Goal: Task Accomplishment & Management: Manage account settings

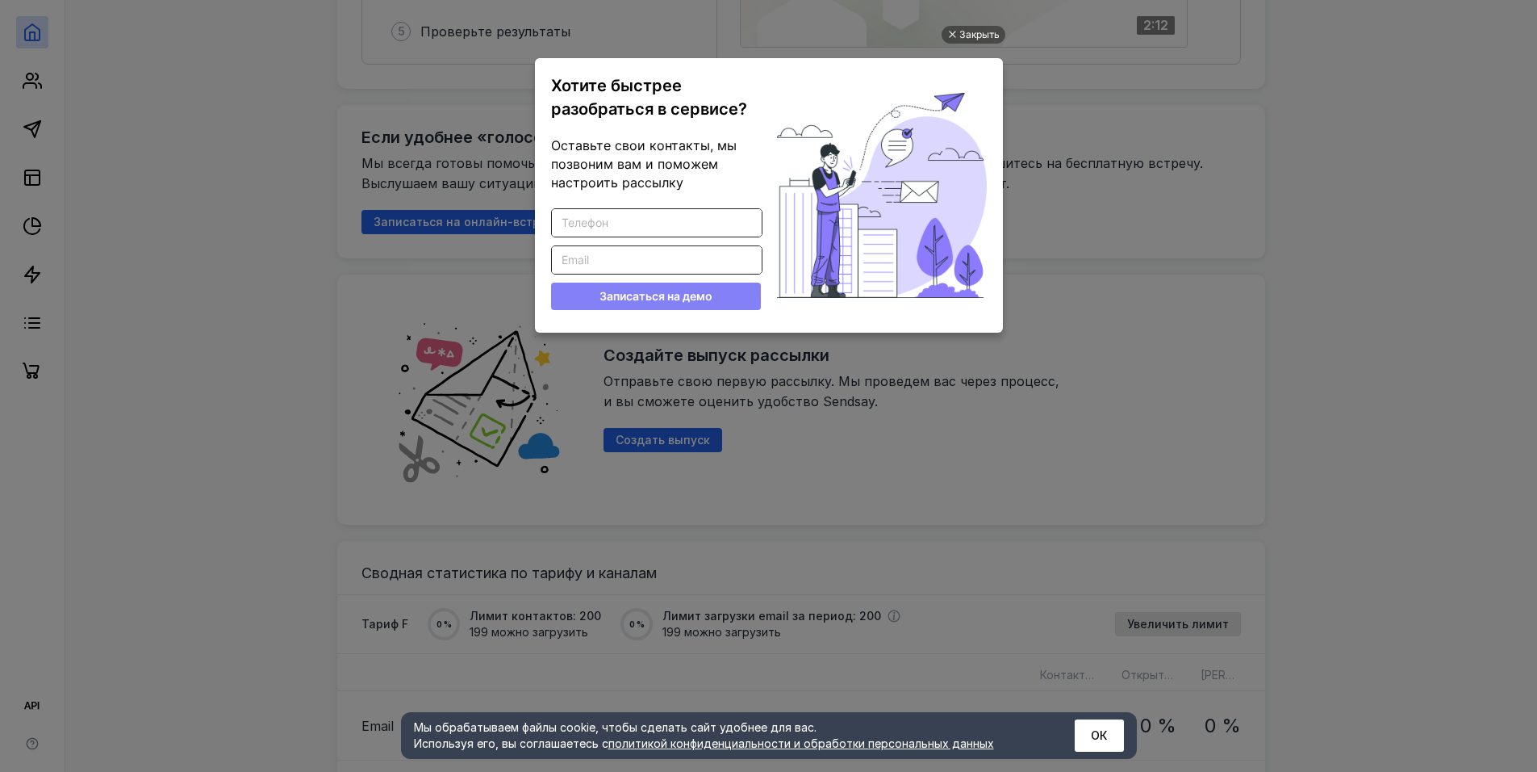
click at [977, 16] on div "Закрыть Хотите быстрее разобраться в сервисе? Оставьте свои контакты, мы позвон…" at bounding box center [769, 367] width 484 height 731
click at [976, 30] on div "Закрыть" at bounding box center [980, 35] width 40 height 18
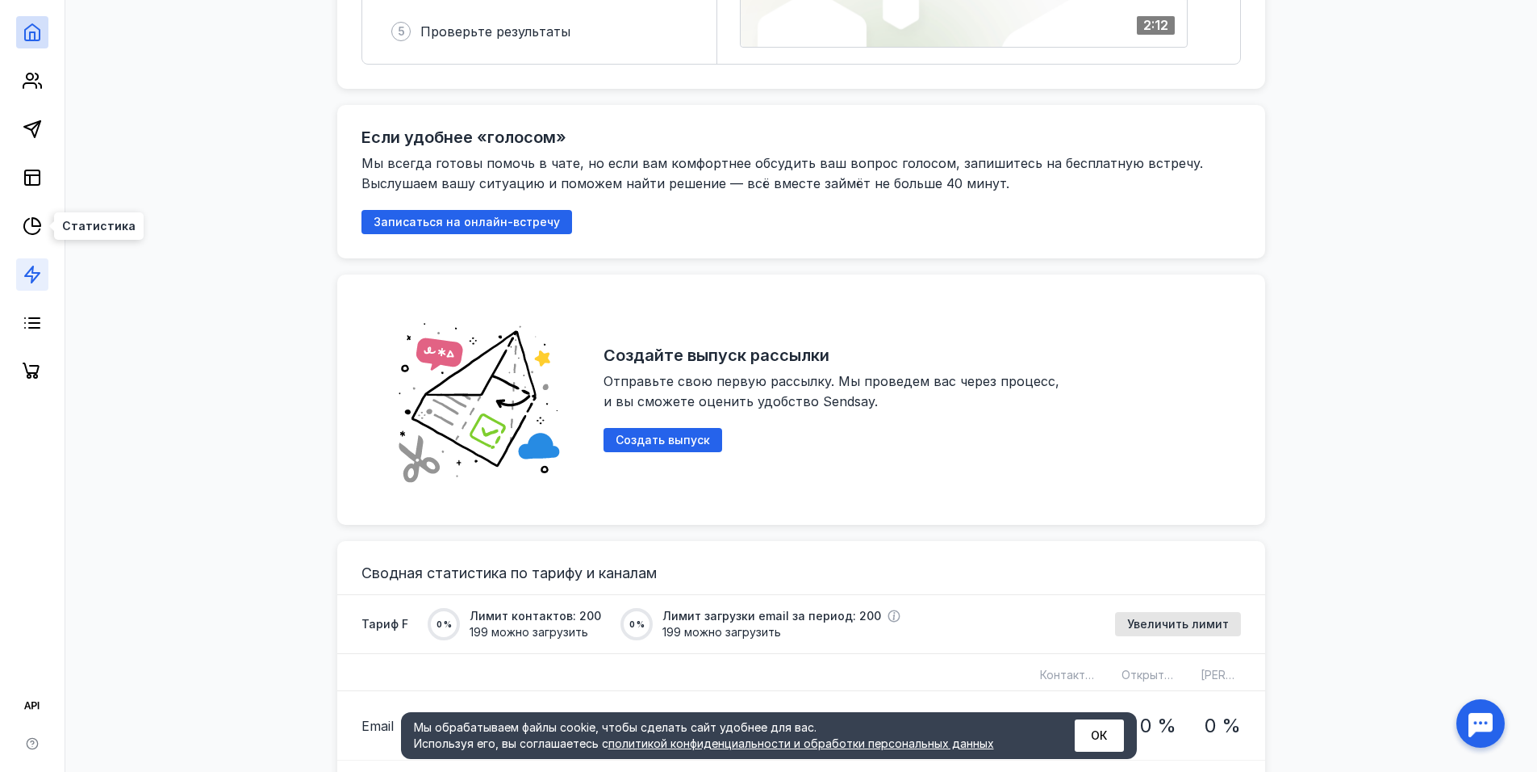
click at [29, 262] on link at bounding box center [32, 274] width 32 height 32
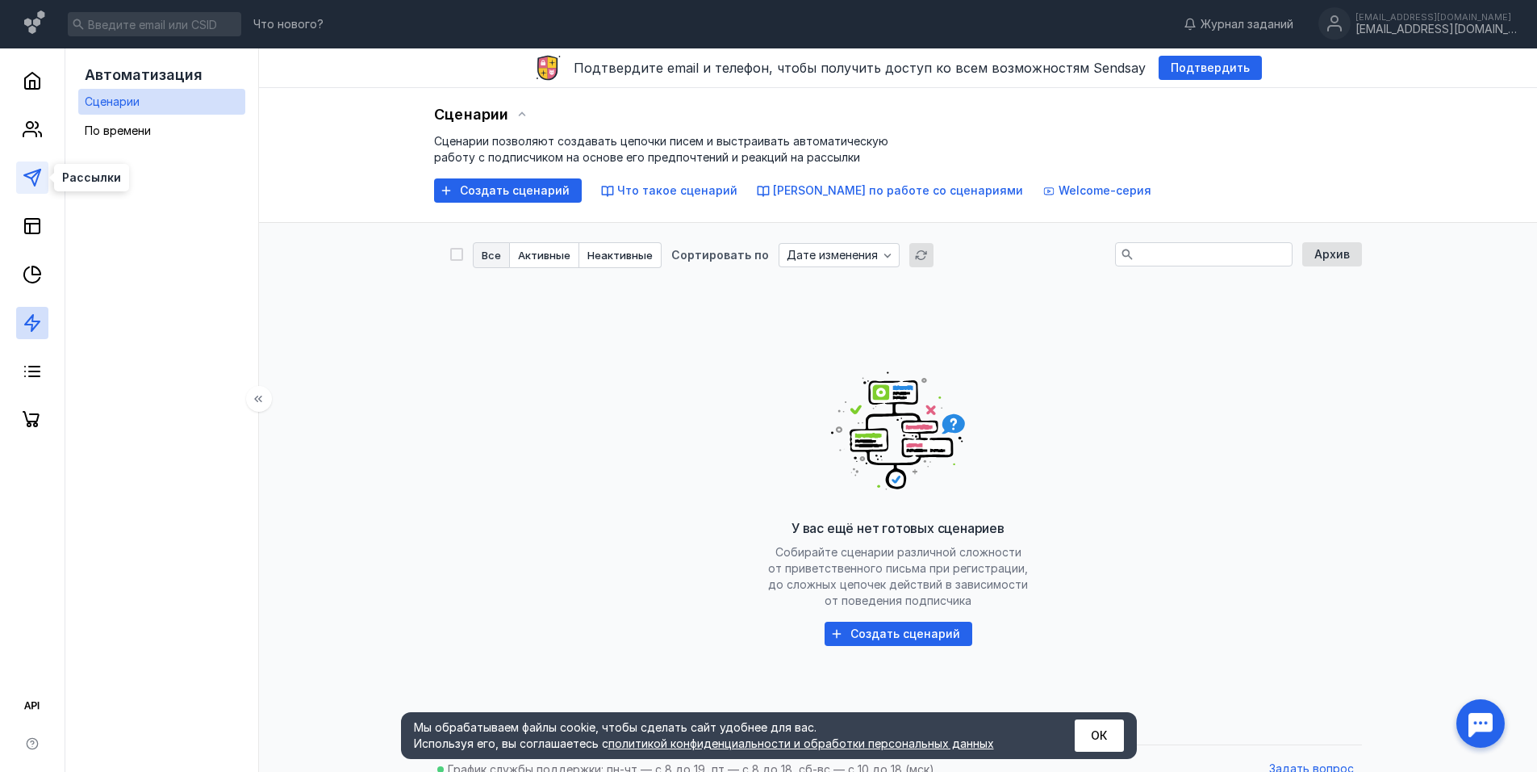
click at [27, 182] on icon at bounding box center [32, 177] width 19 height 19
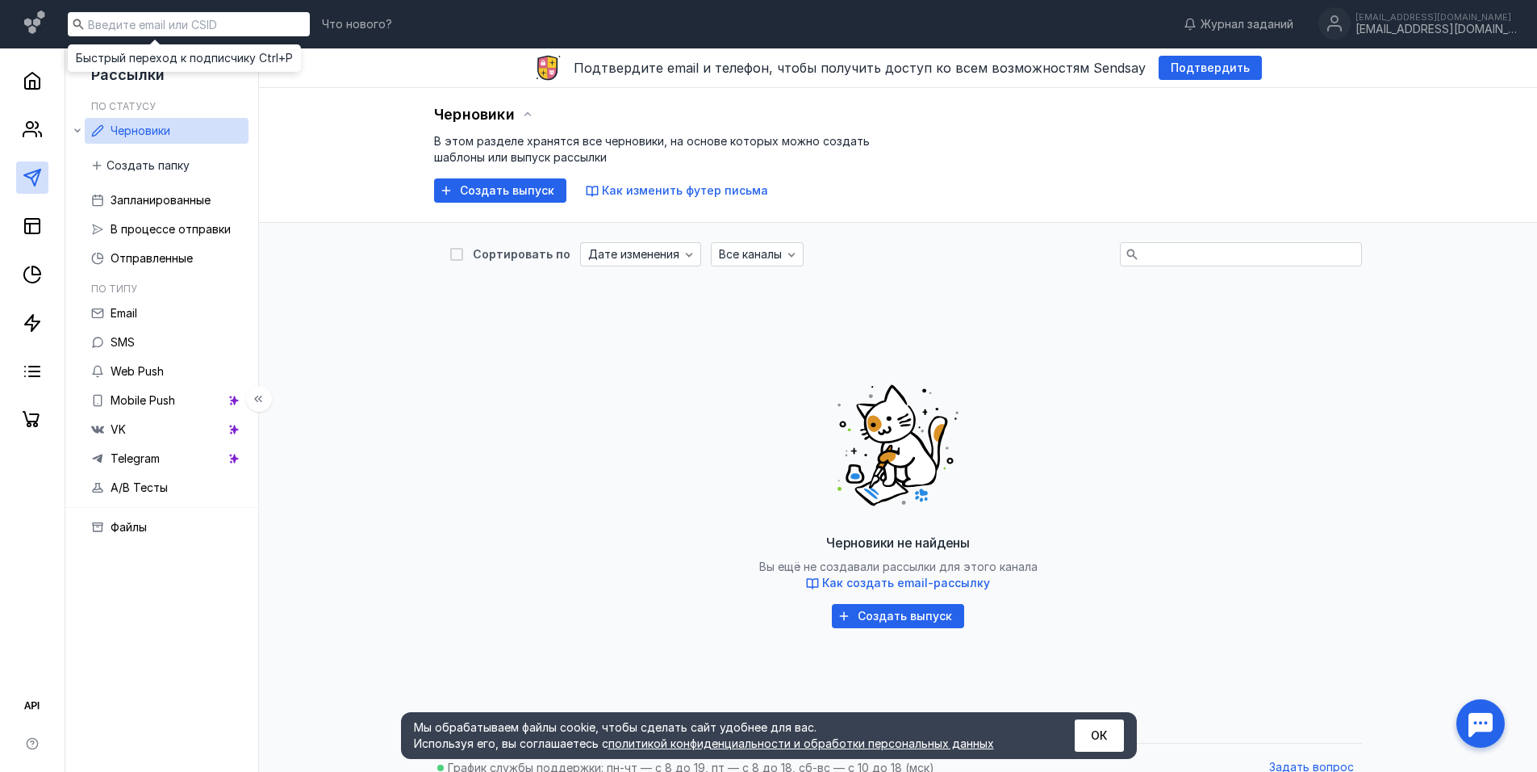
click at [94, 21] on input at bounding box center [189, 24] width 242 height 24
type input "api"
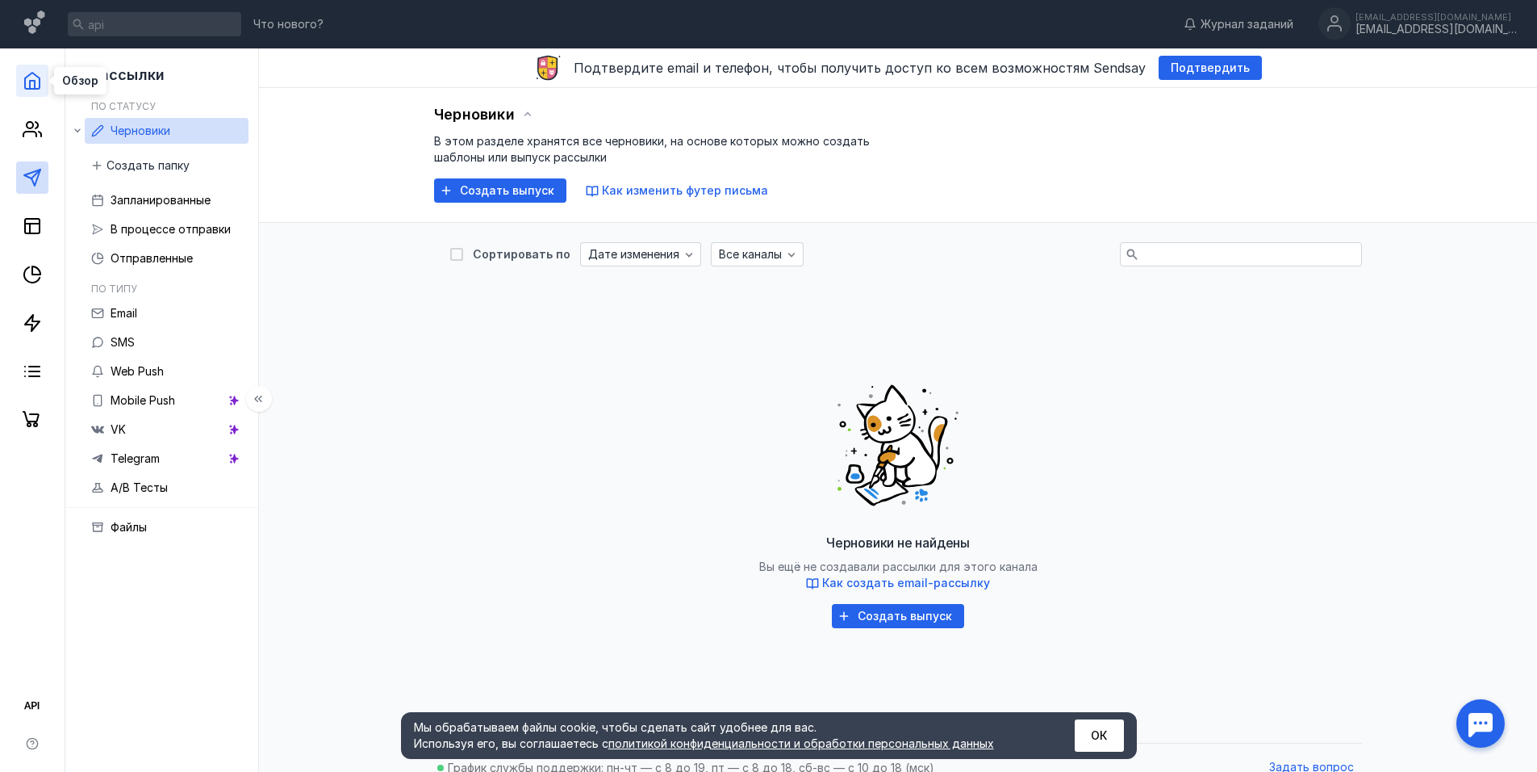
click at [25, 80] on icon at bounding box center [32, 81] width 15 height 16
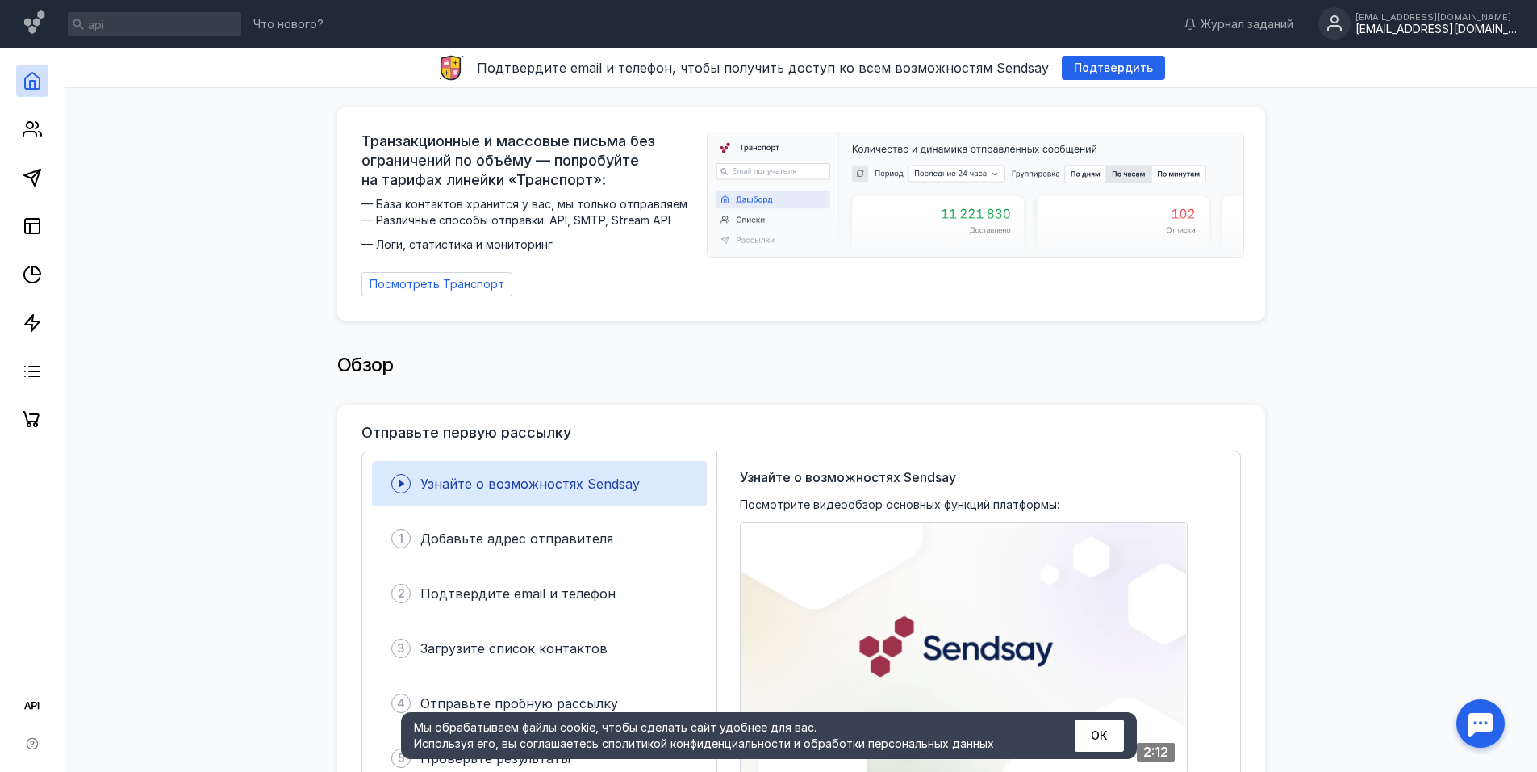
click at [1335, 23] on icon at bounding box center [1335, 19] width 6 height 6
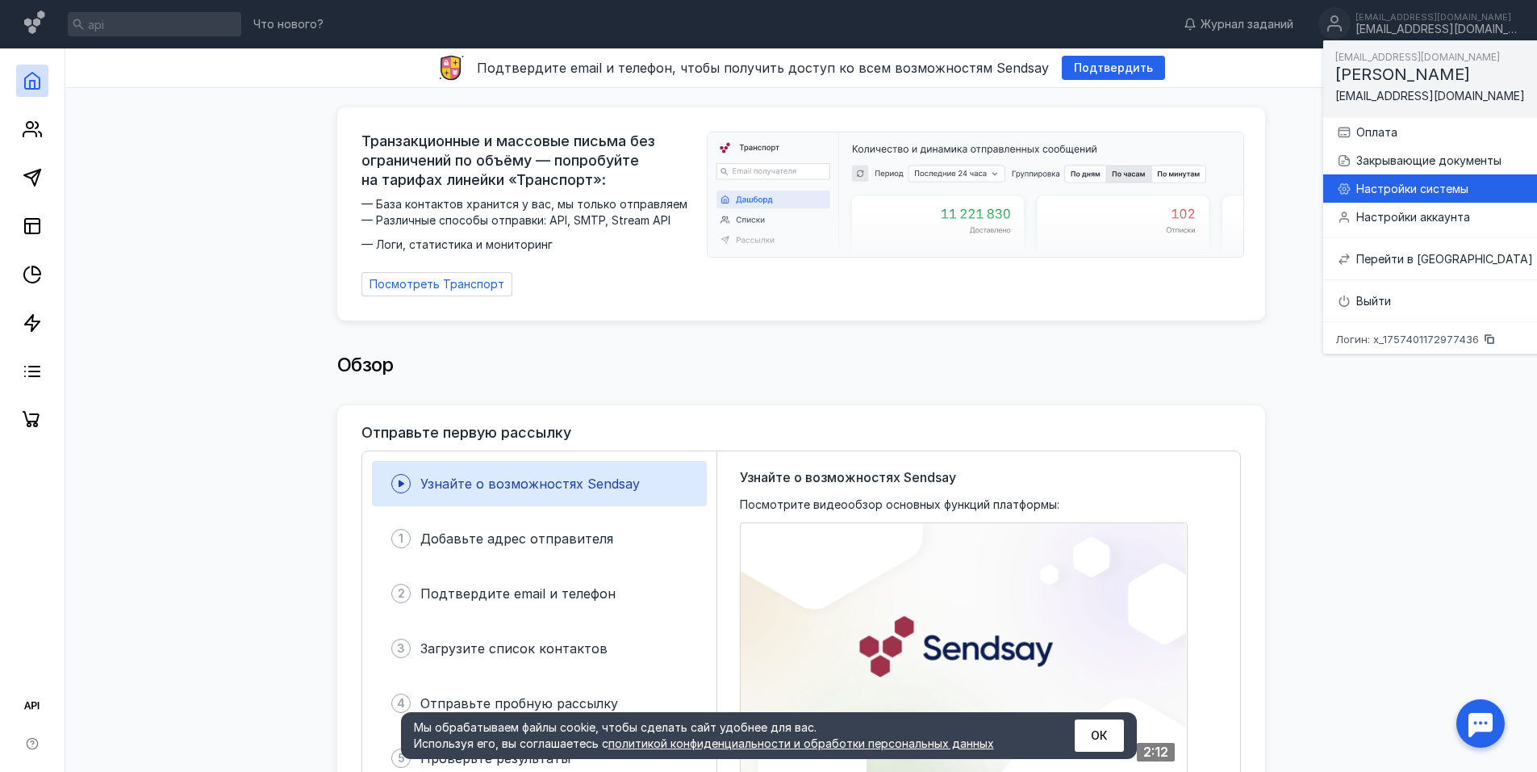
click at [1416, 186] on div "Настройки системы" at bounding box center [1445, 189] width 177 height 16
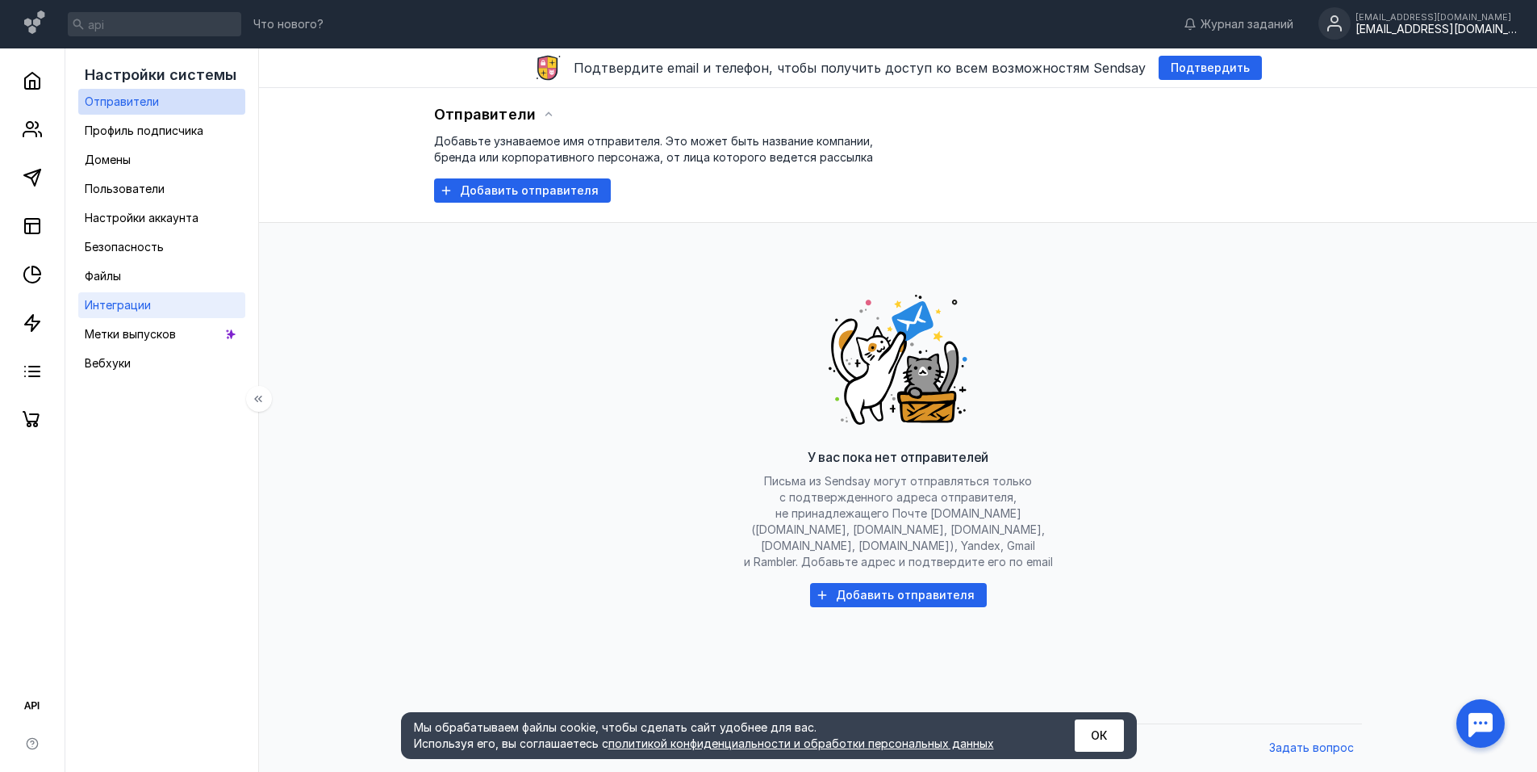
click at [161, 300] on link "Интеграции" at bounding box center [161, 305] width 167 height 26
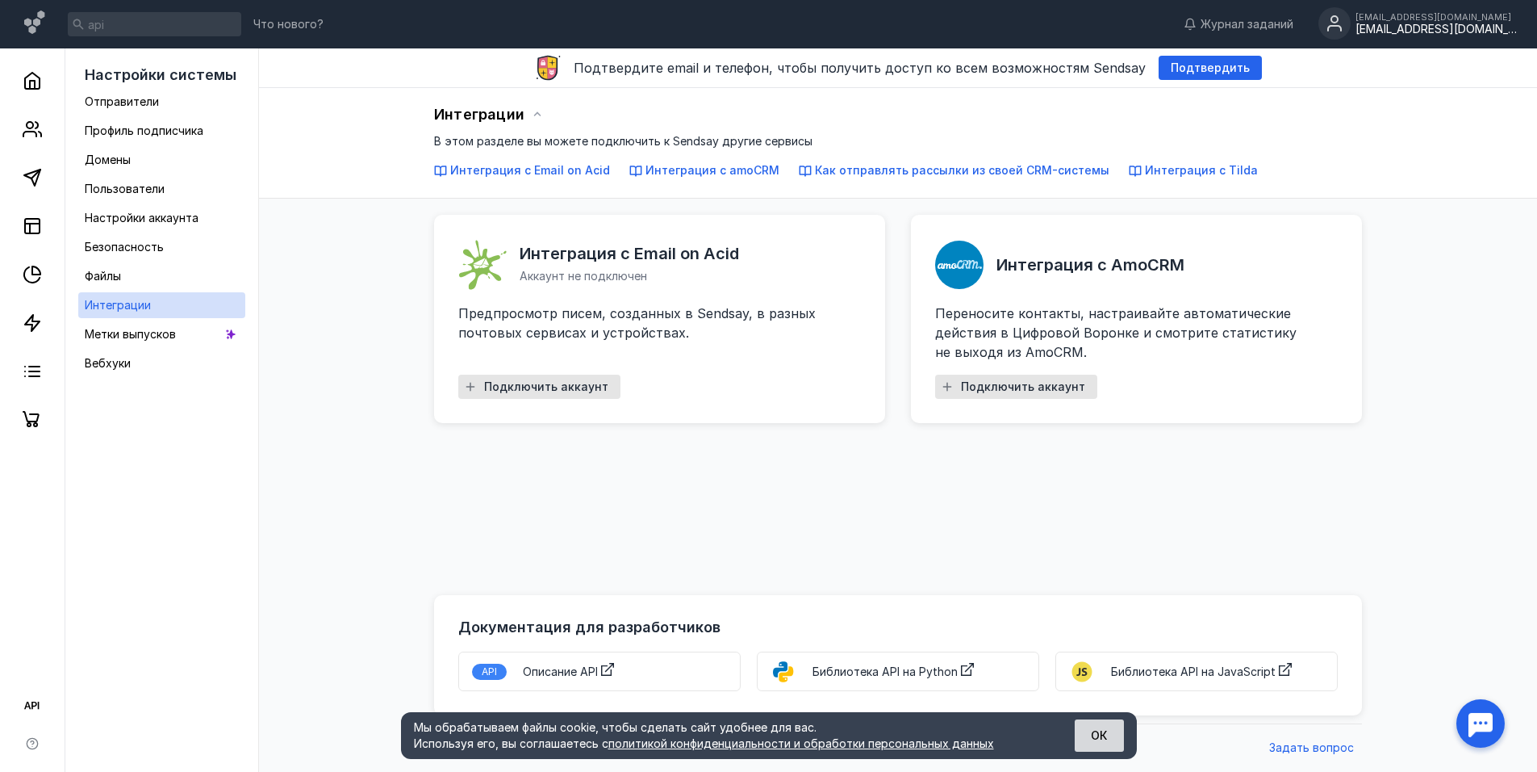
click at [1089, 728] on button "ОК" at bounding box center [1099, 735] width 49 height 32
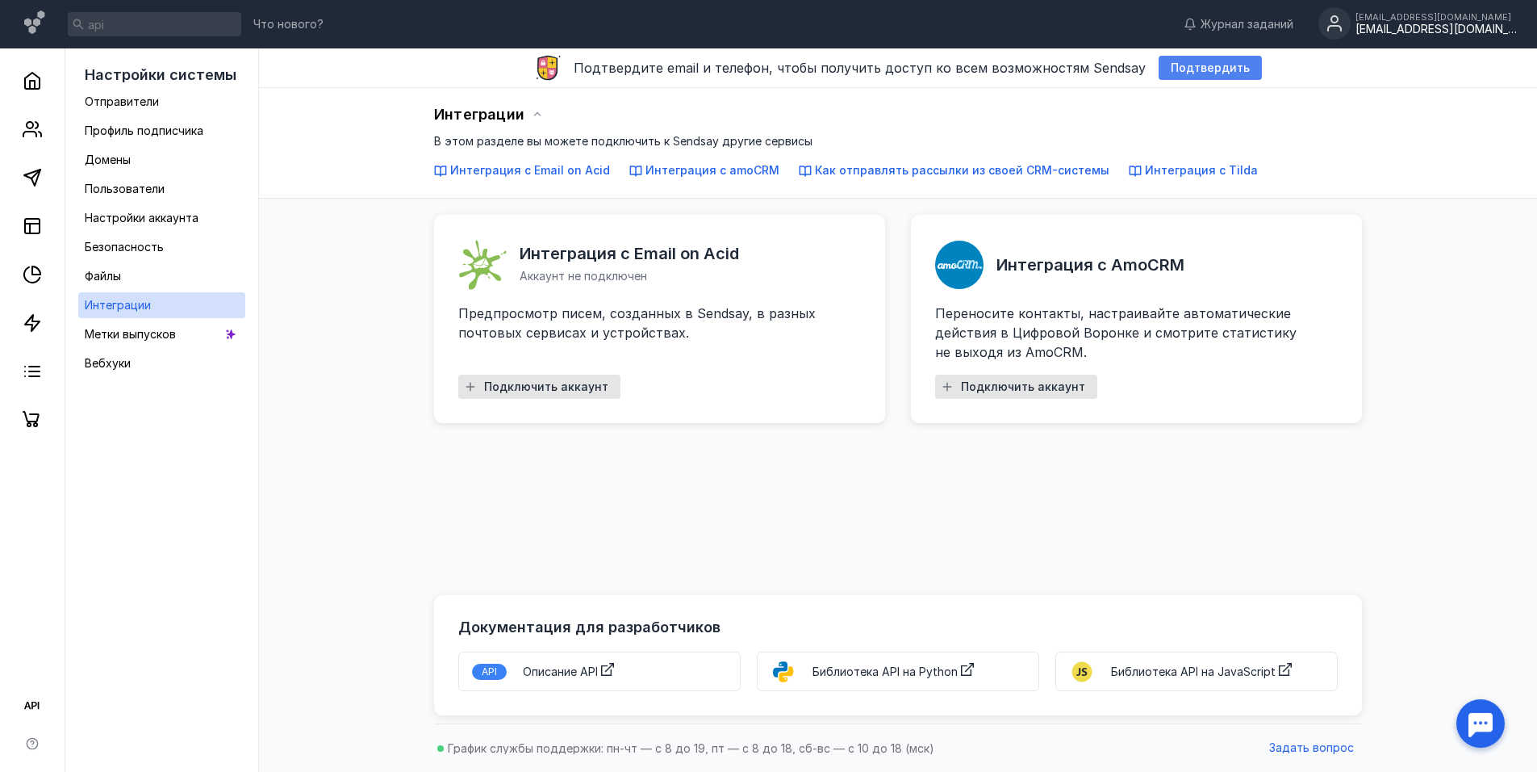
click at [1171, 65] on span "Подтвердить" at bounding box center [1210, 68] width 79 height 14
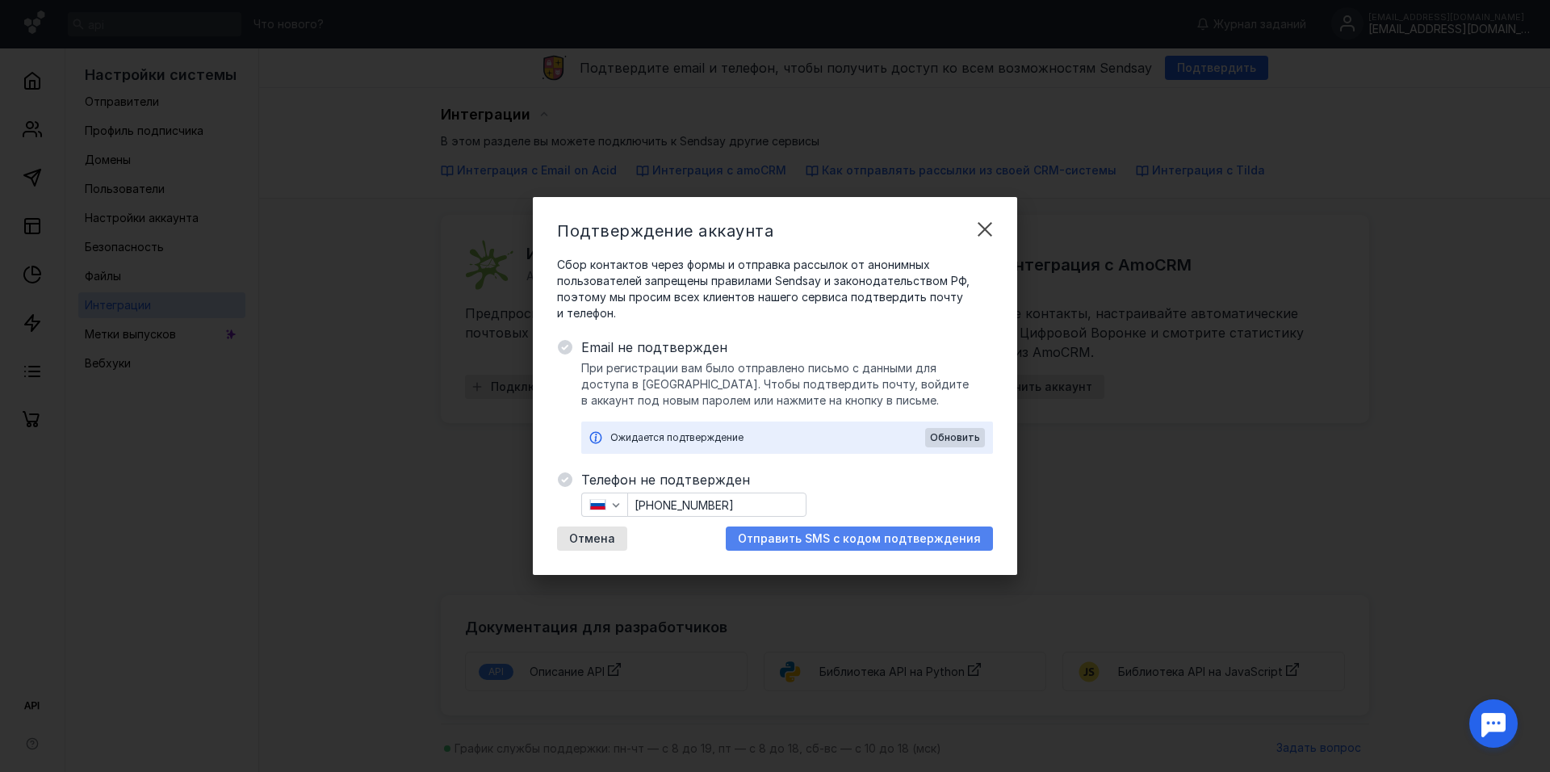
click at [831, 544] on span "Отправить SMS с кодом подтверждения" at bounding box center [859, 539] width 243 height 14
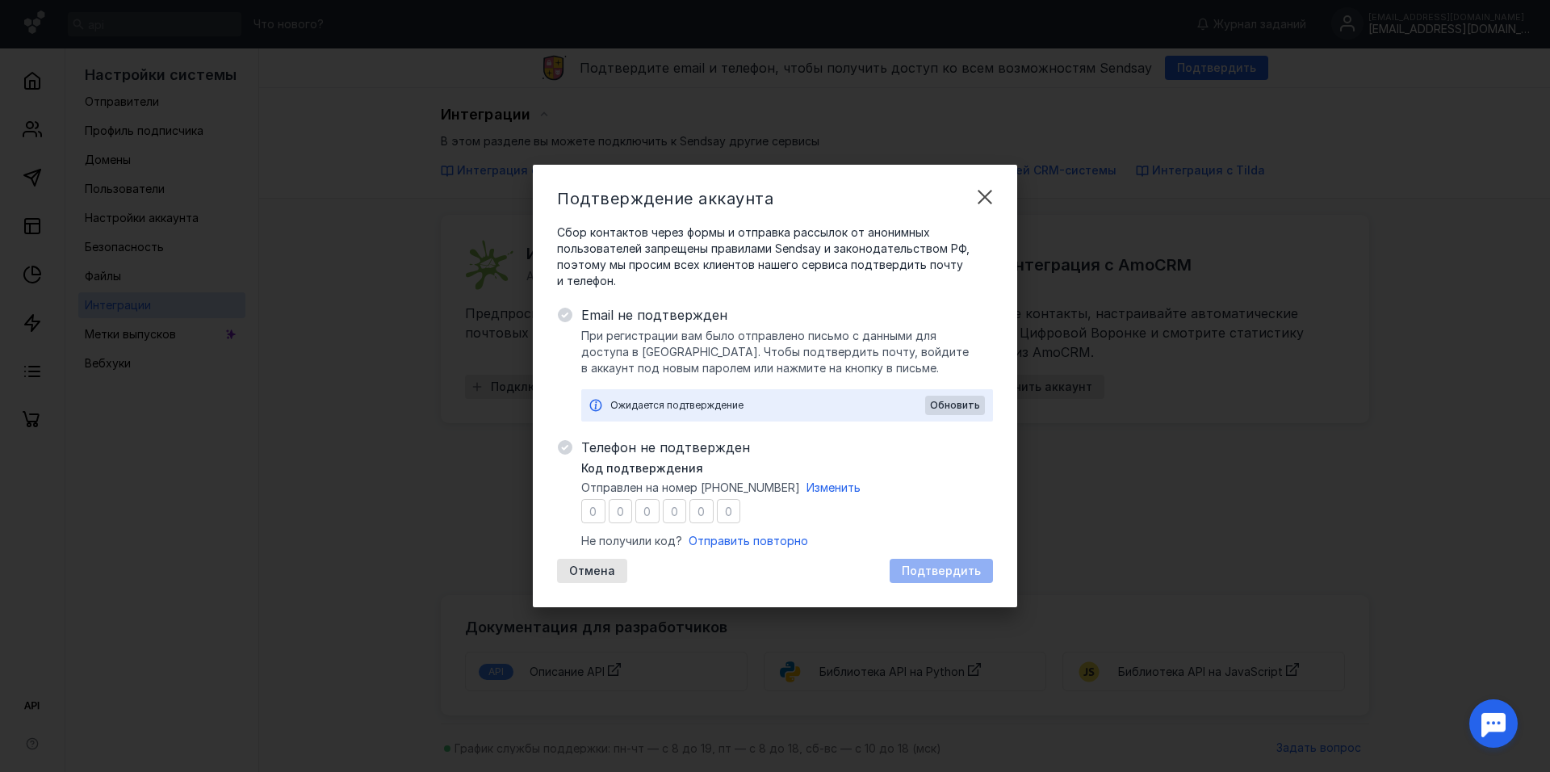
type input "9"
type input "8"
type input "7"
type input "4"
type input "6"
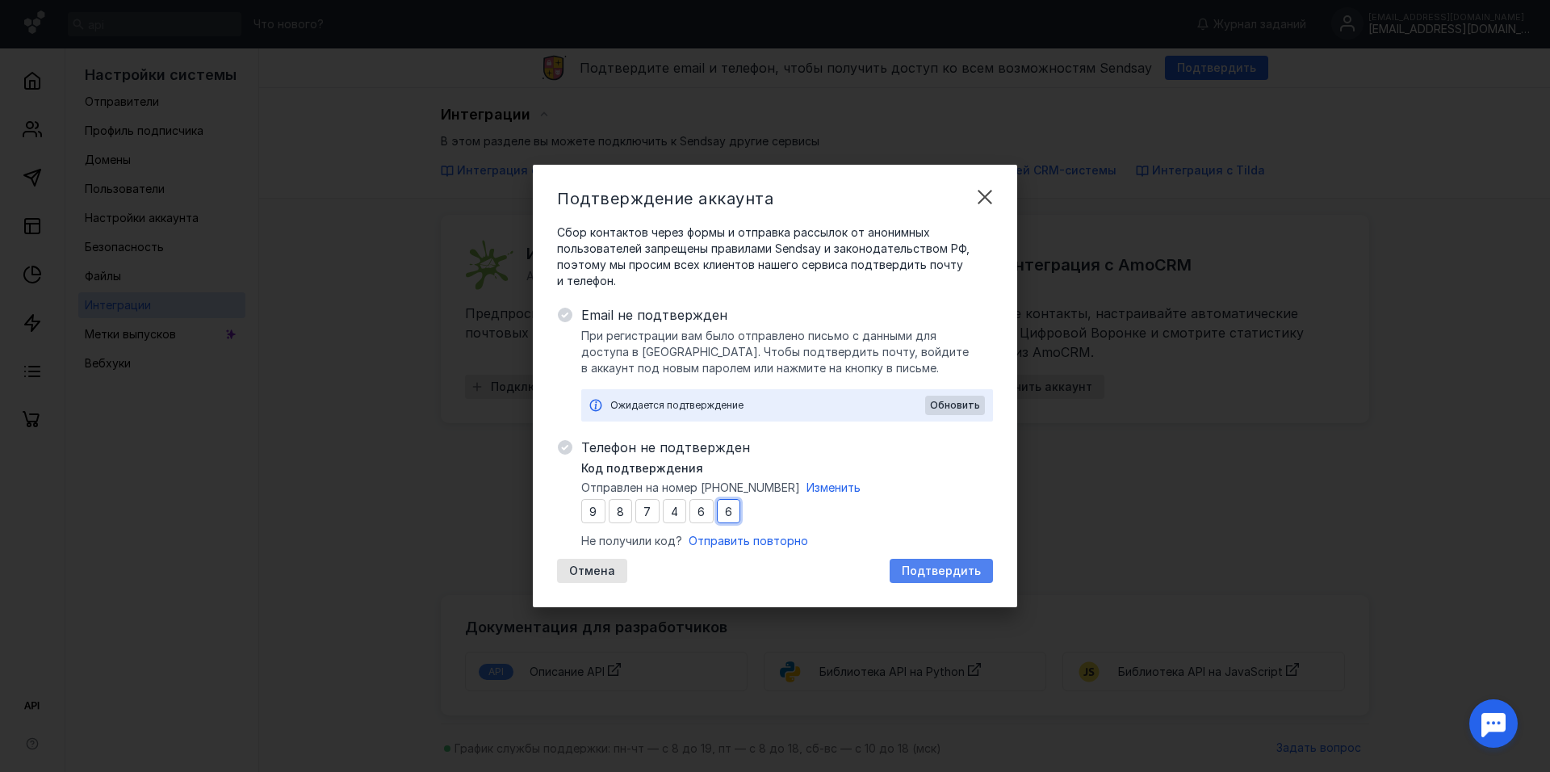
type input "6"
click at [943, 577] on span "Подтвердить" at bounding box center [941, 571] width 79 height 14
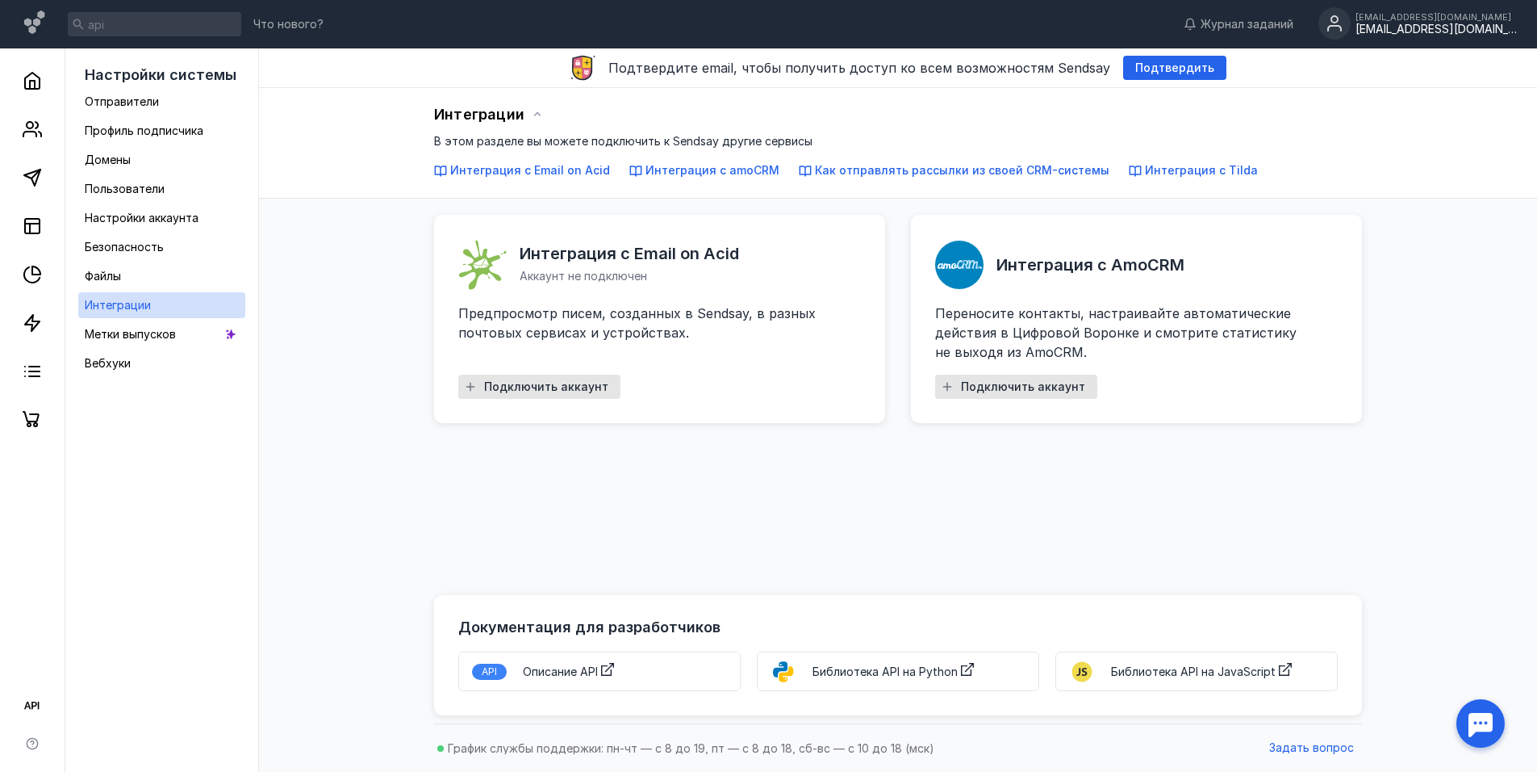
click at [546, 671] on span "Описание API" at bounding box center [560, 671] width 75 height 14
click at [1333, 26] on icon at bounding box center [1334, 28] width 13 height 5
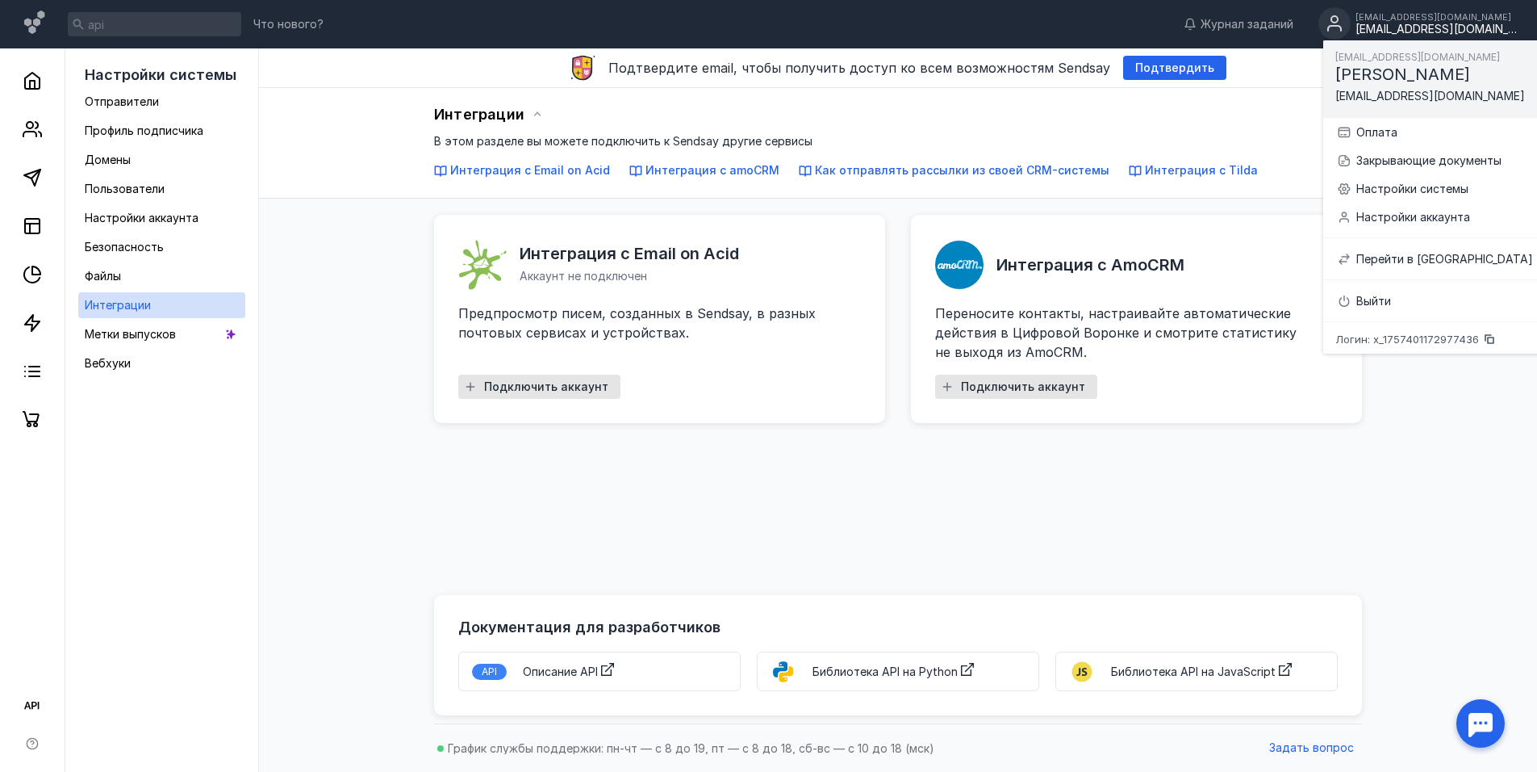
click at [526, 114] on div "Интеграции" at bounding box center [489, 115] width 110 height 18
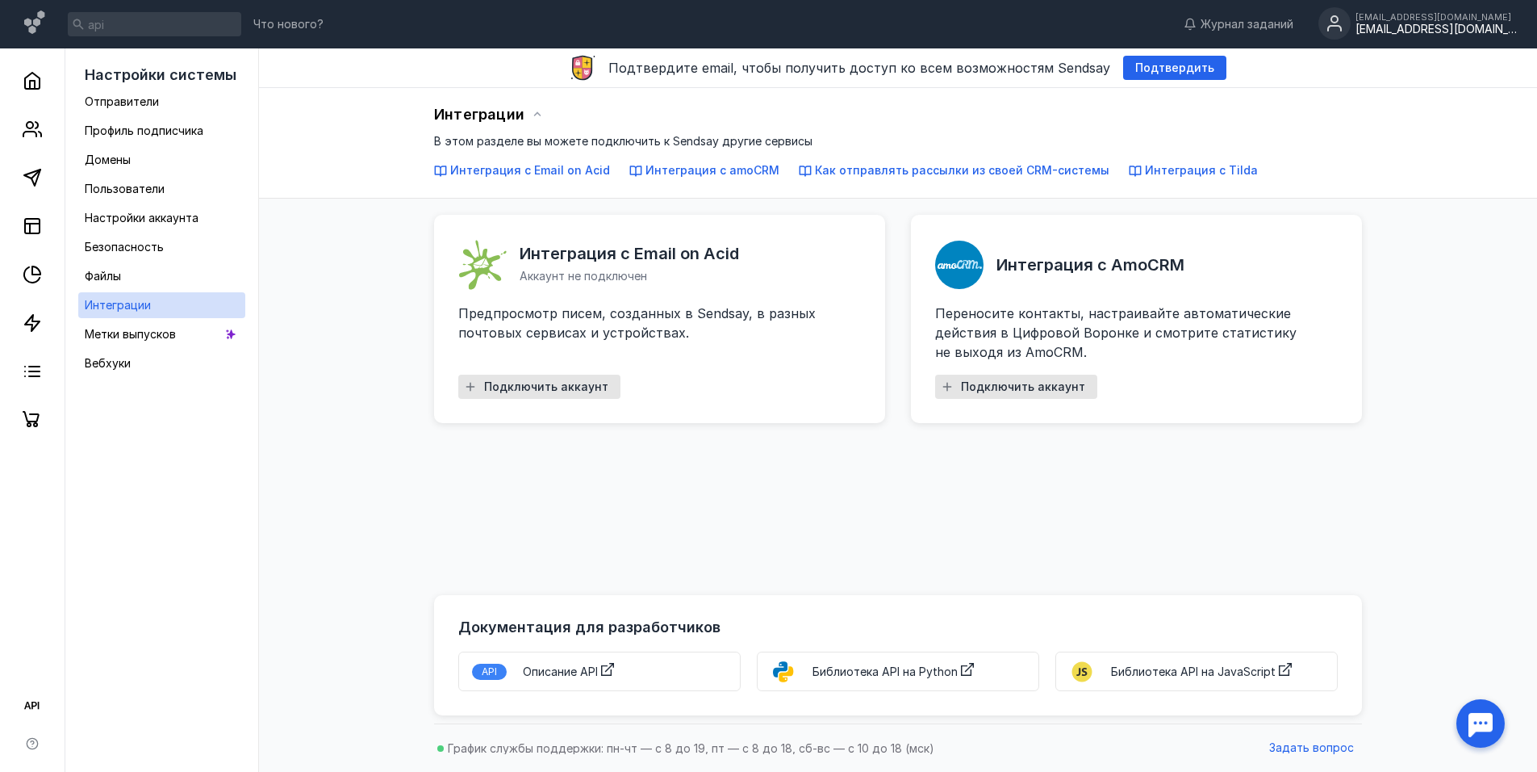
click at [532, 117] on icon at bounding box center [537, 114] width 13 height 13
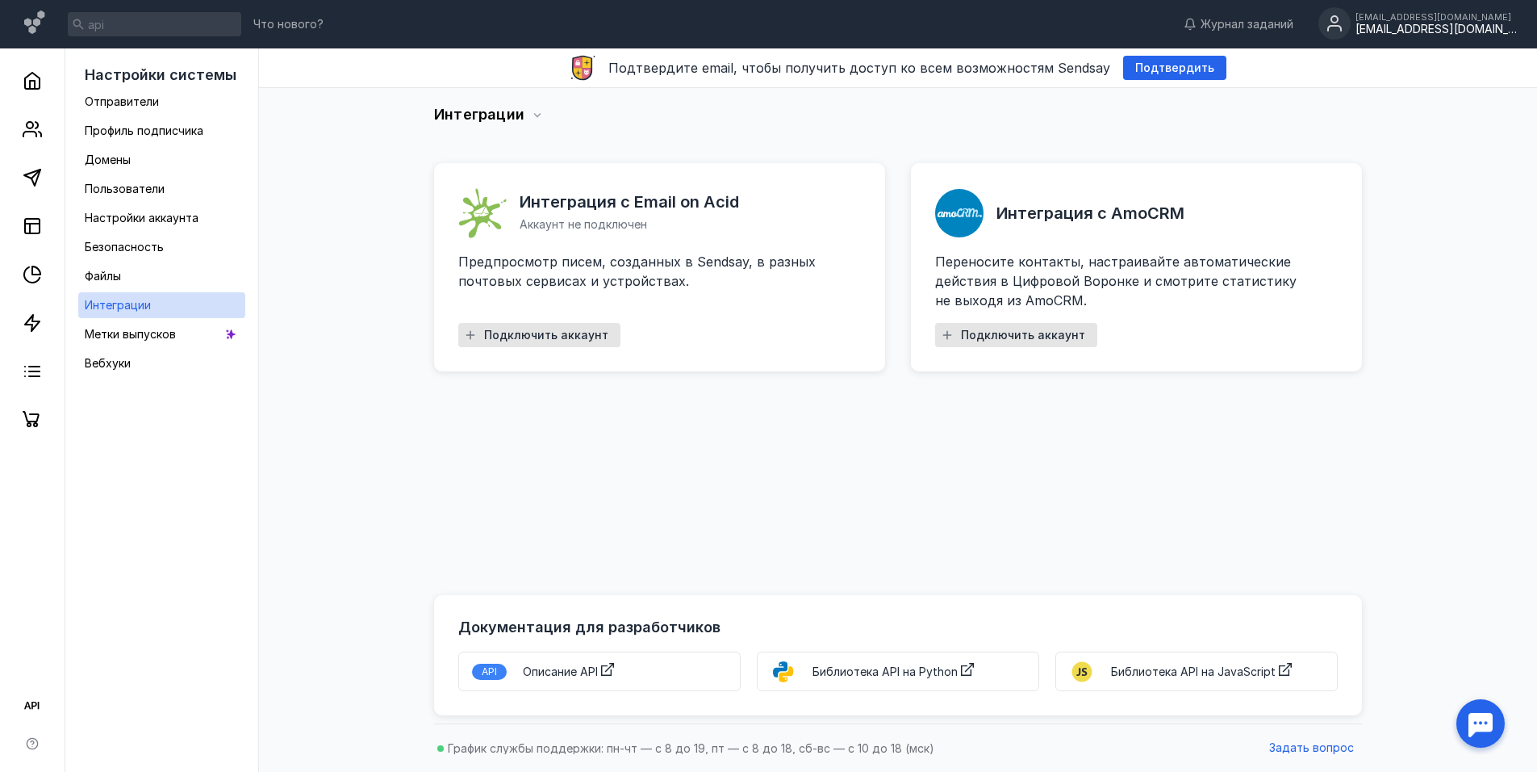
click at [532, 117] on icon at bounding box center [537, 114] width 13 height 13
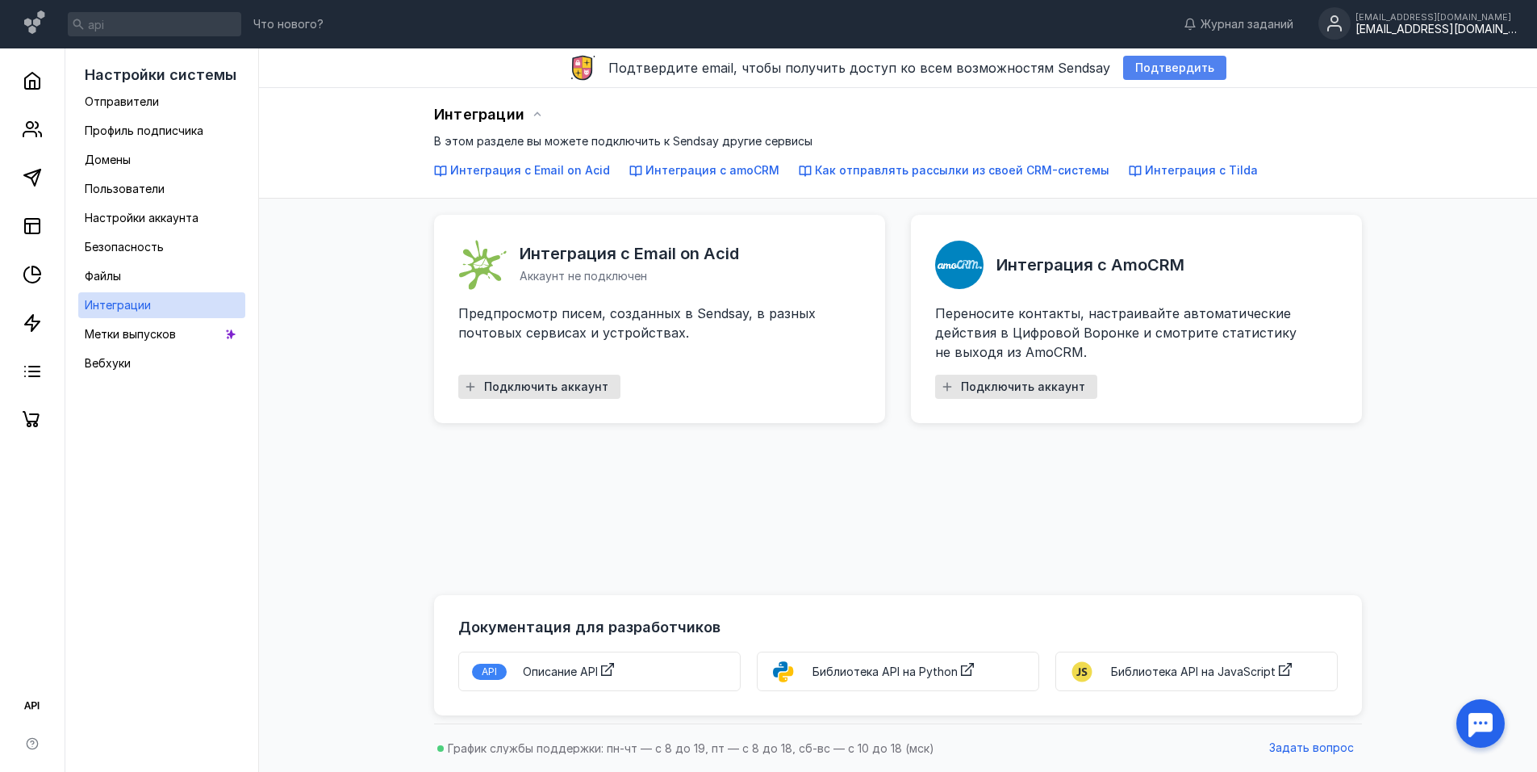
click at [1178, 63] on span "Подтвердить" at bounding box center [1175, 68] width 79 height 14
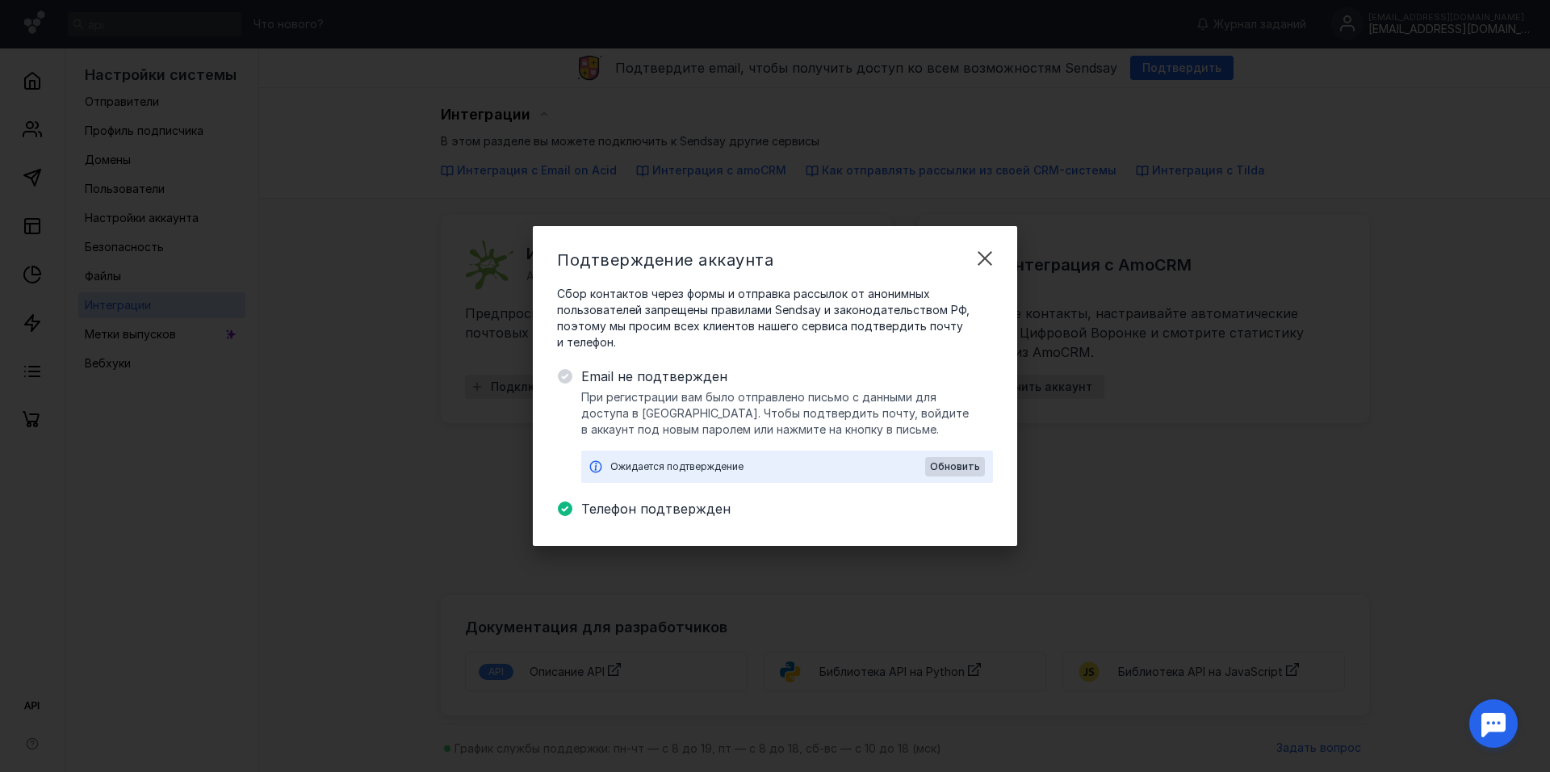
click at [694, 458] on div "Ожидается подтверждение Обновить" at bounding box center [787, 466] width 412 height 32
click at [965, 470] on span "Обновить" at bounding box center [955, 466] width 50 height 11
click at [970, 463] on span "Обновить" at bounding box center [955, 466] width 50 height 11
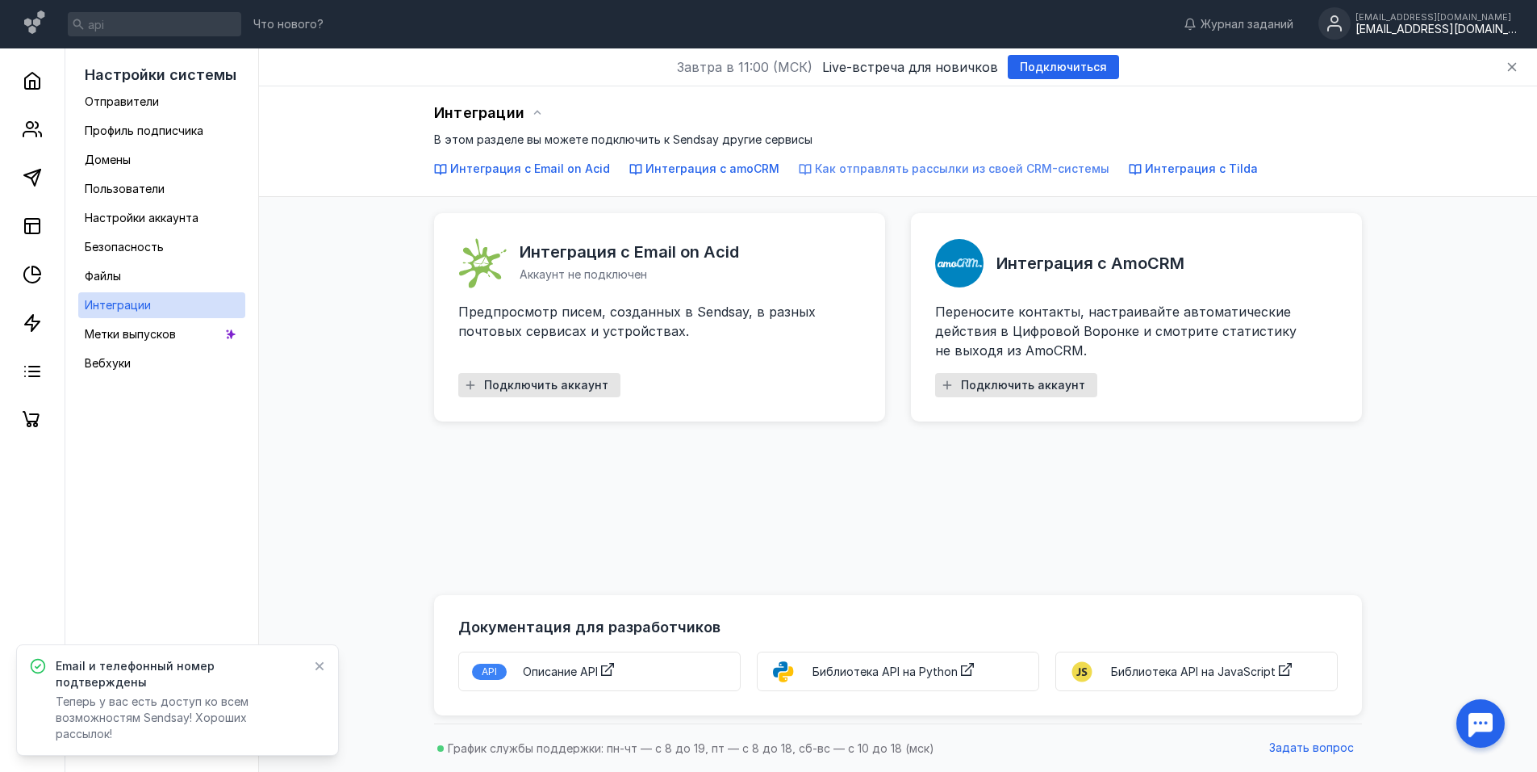
click at [885, 169] on span "Как отправлять рассылки из своей CRM-системы" at bounding box center [962, 168] width 295 height 14
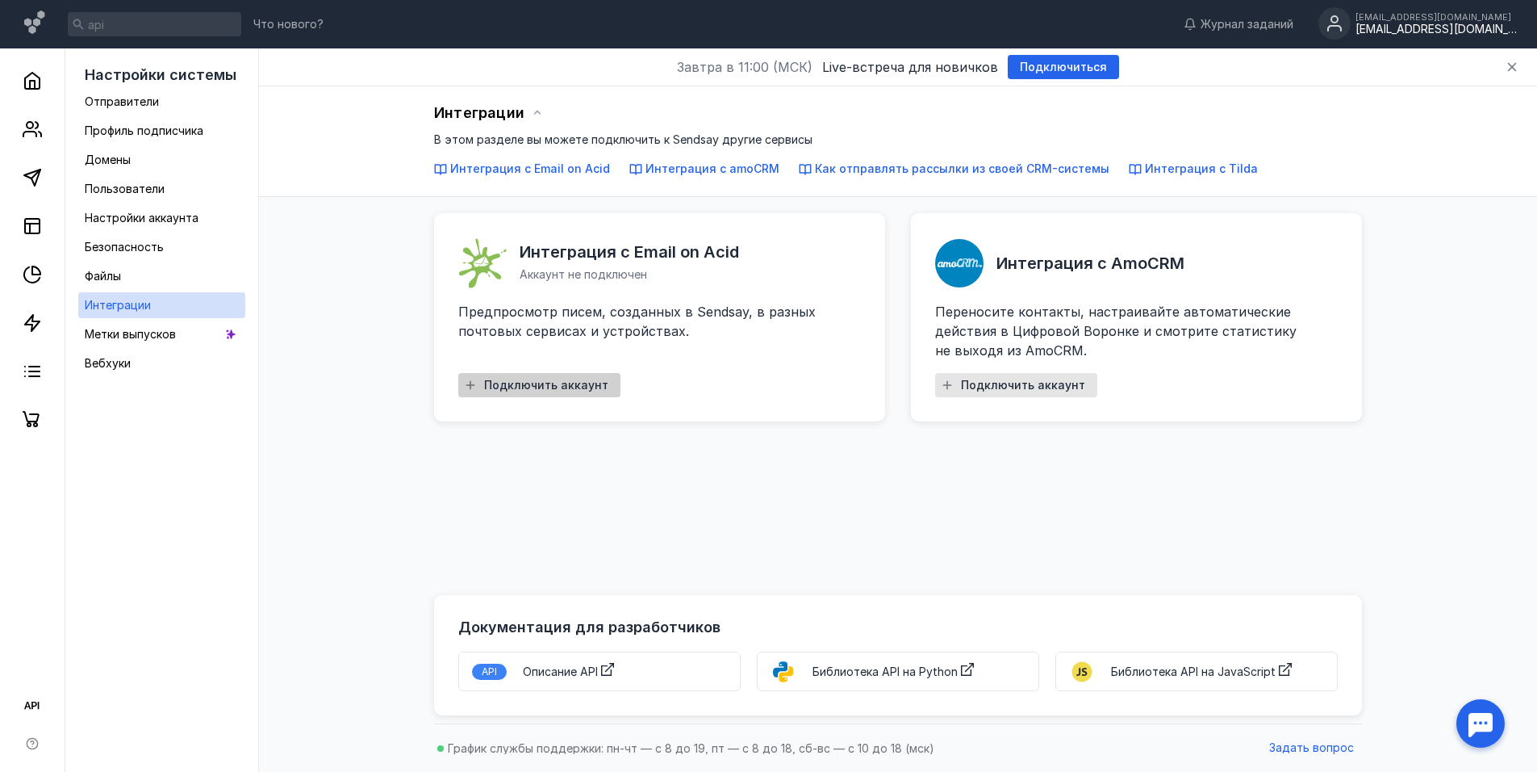
click at [535, 383] on span "Подключить аккаунт" at bounding box center [546, 386] width 124 height 14
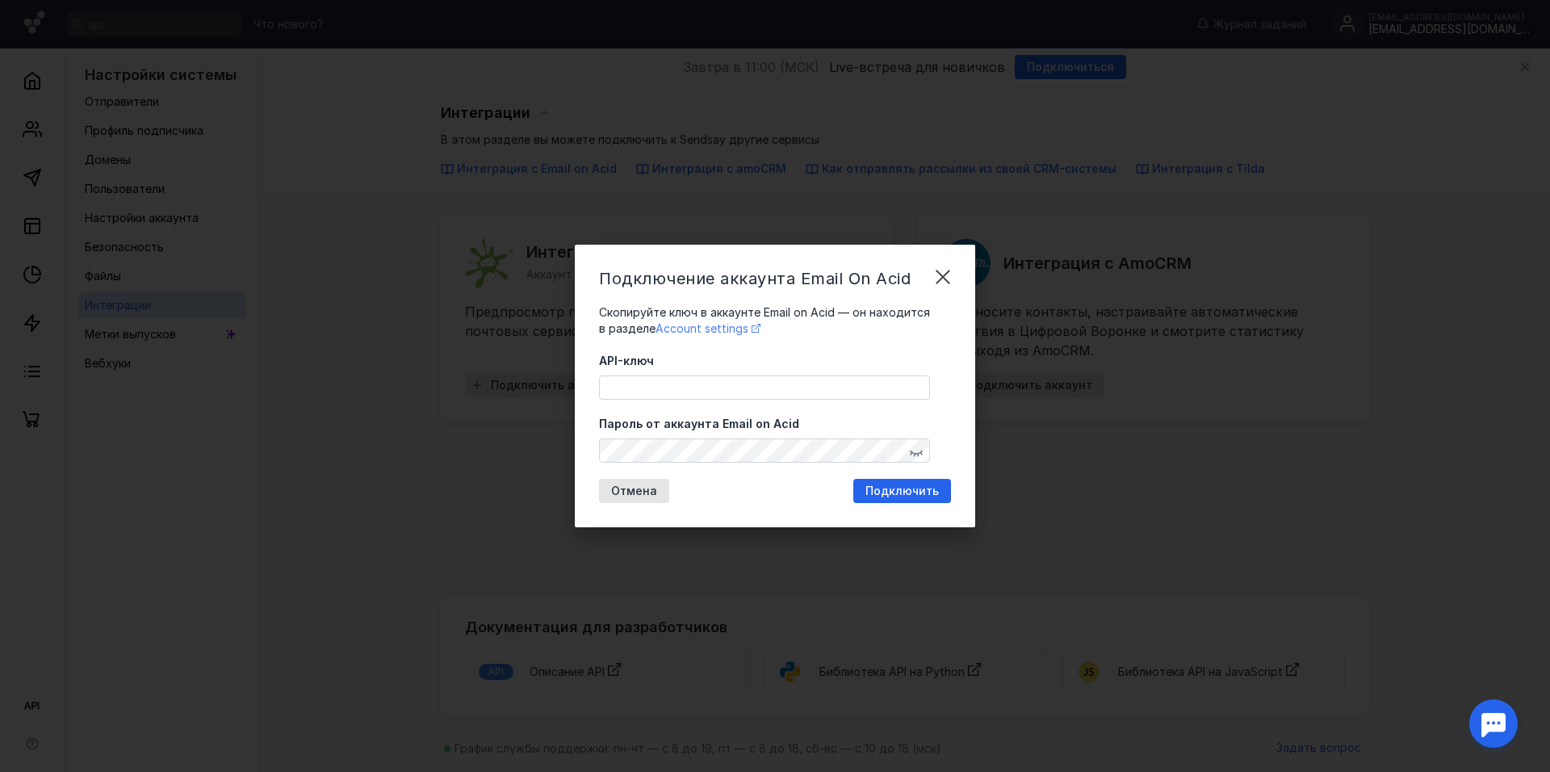
click at [705, 323] on span "Account settings" at bounding box center [701, 328] width 93 height 14
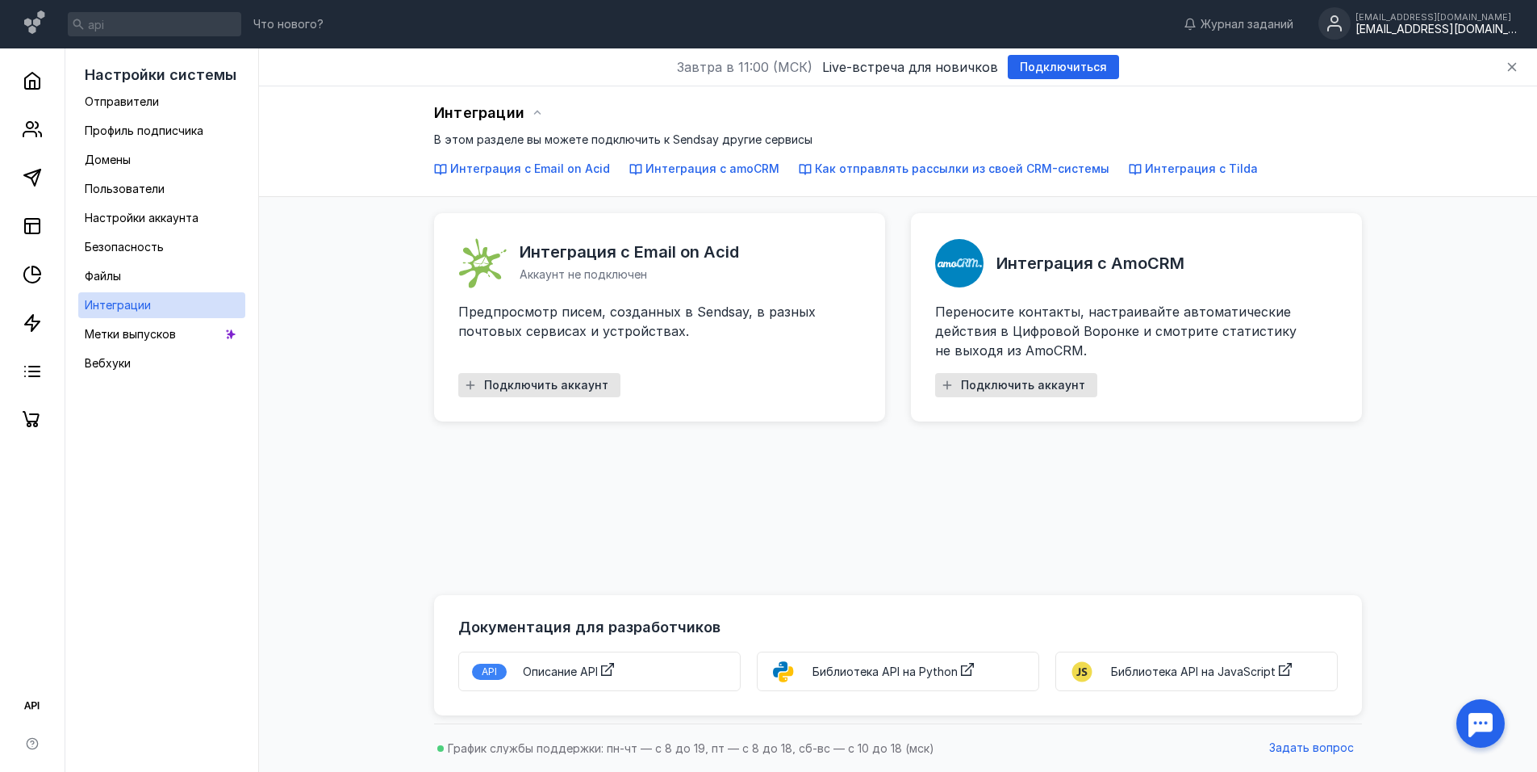
click at [1373, 27] on div "[EMAIL_ADDRESS][DOMAIN_NAME]" at bounding box center [1436, 30] width 161 height 14
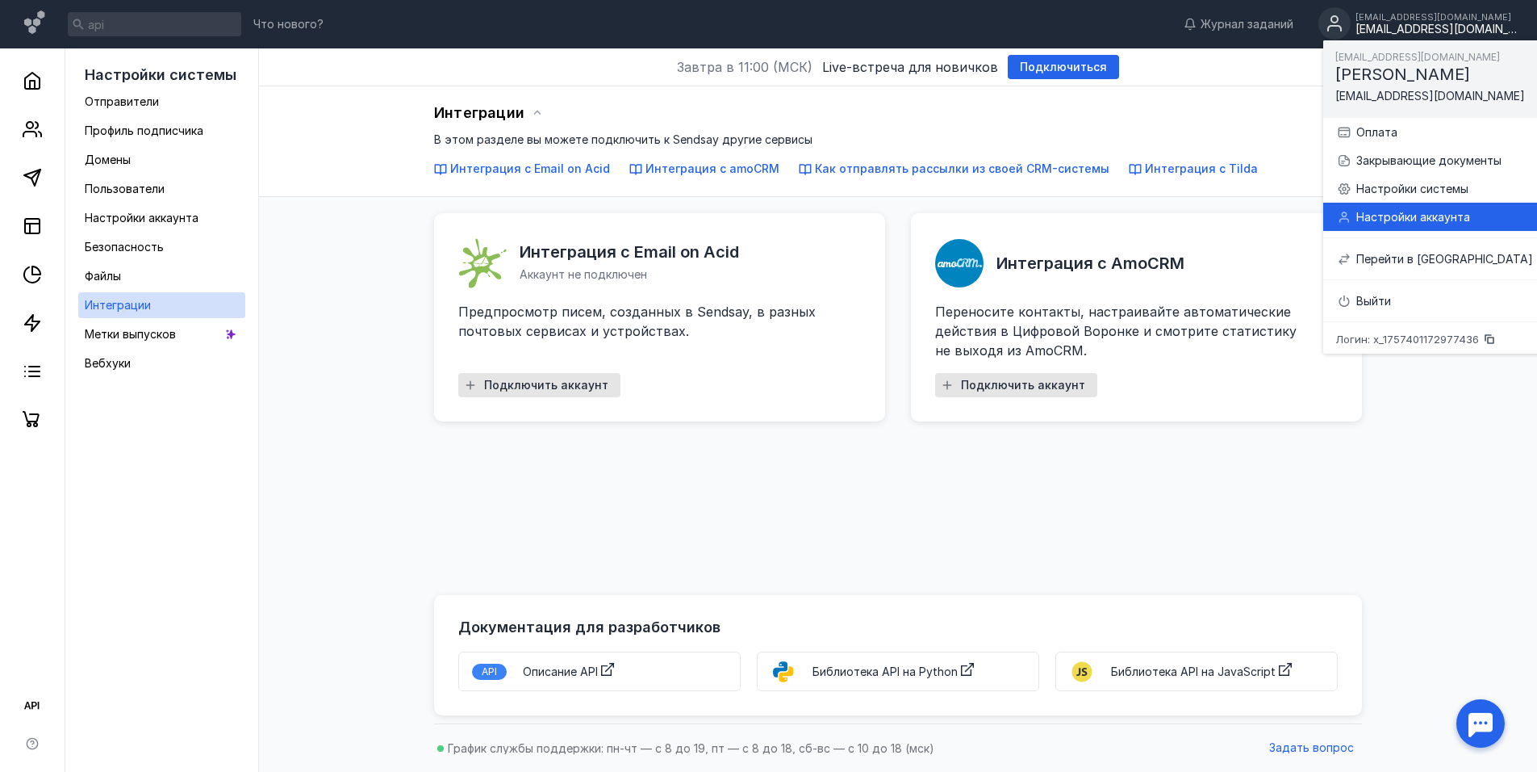
click at [1445, 220] on div "Настройки аккаунта" at bounding box center [1445, 217] width 177 height 16
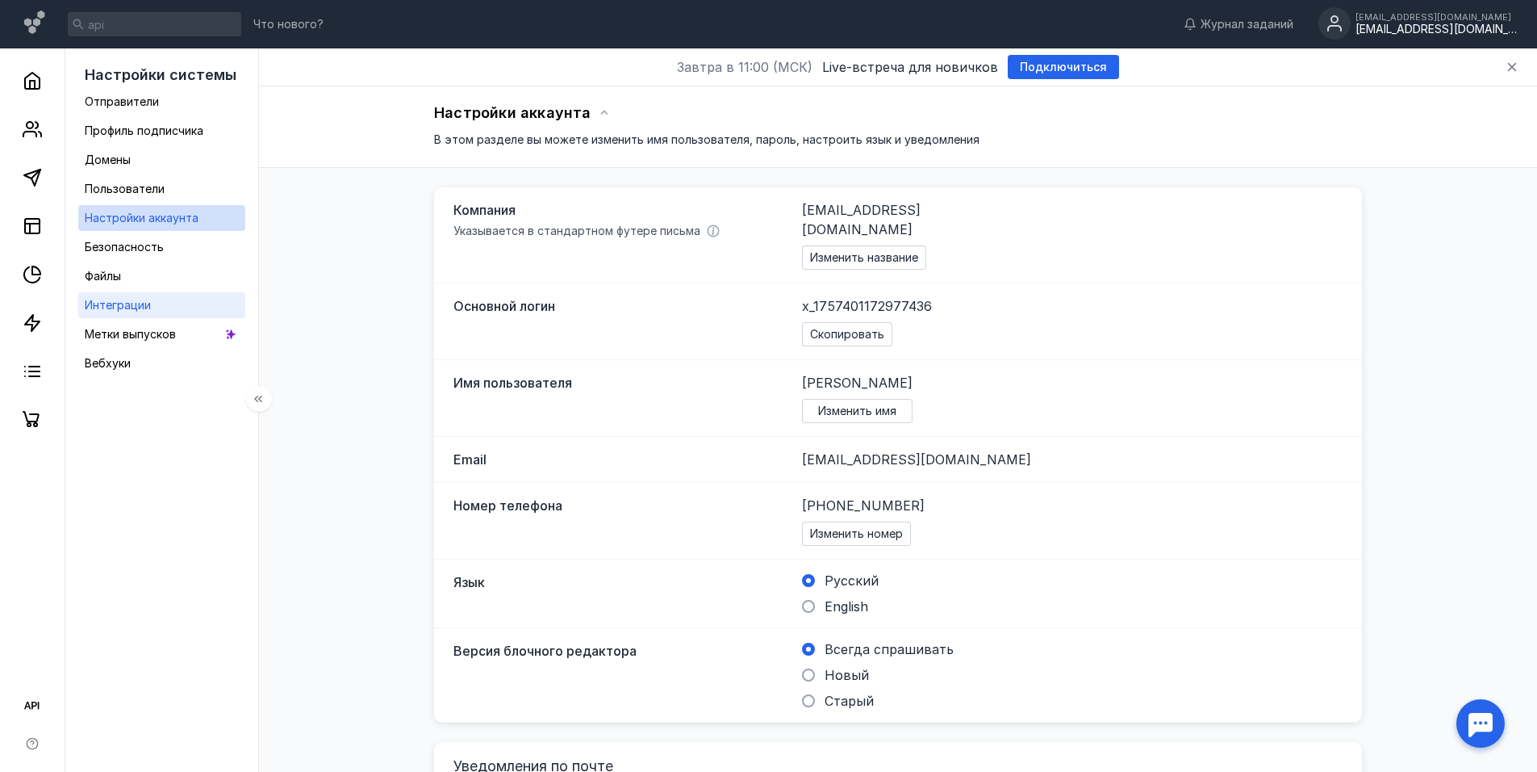
click at [136, 302] on span "Интеграции" at bounding box center [118, 305] width 66 height 14
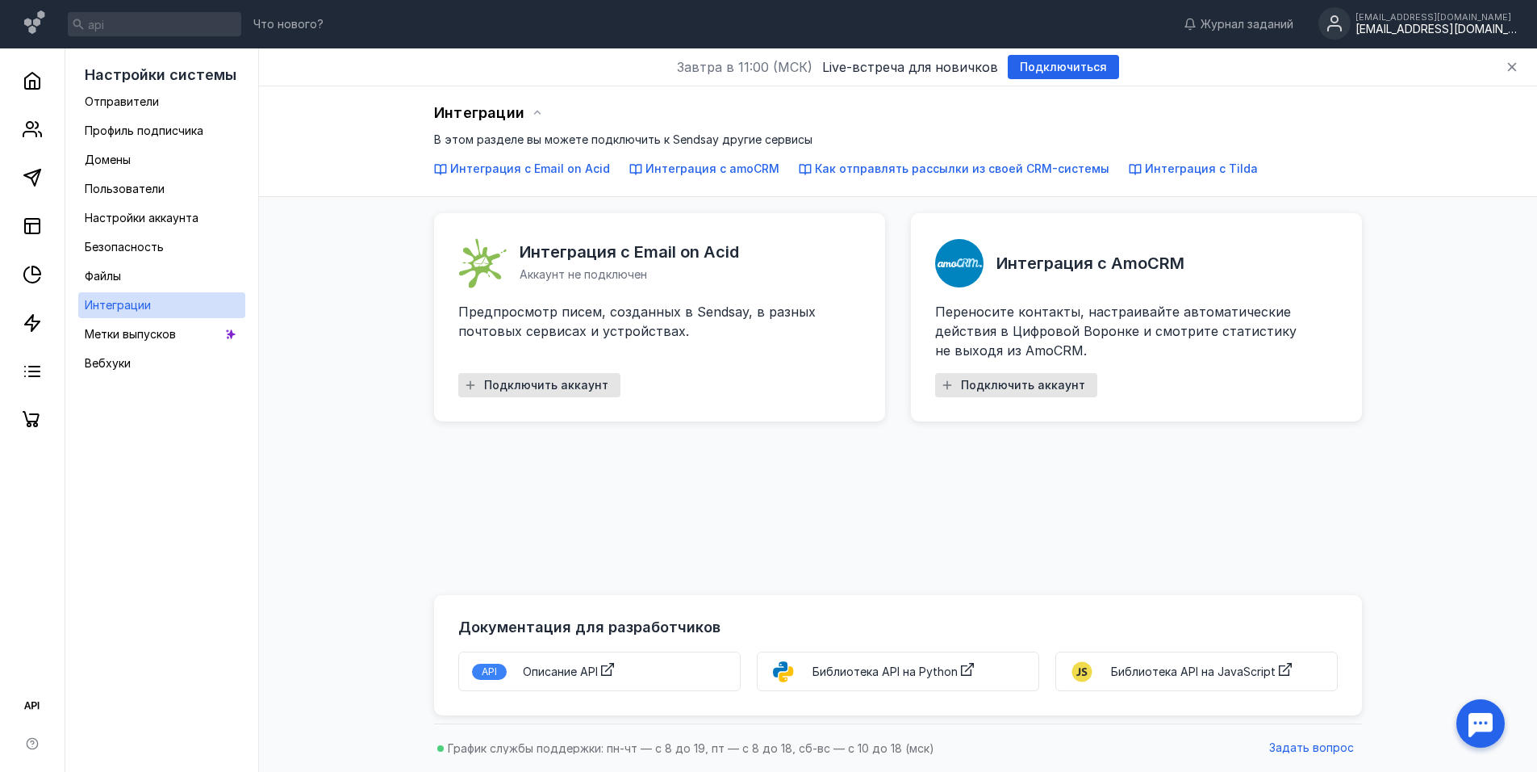
click at [1333, 12] on circle at bounding box center [1335, 23] width 32 height 32
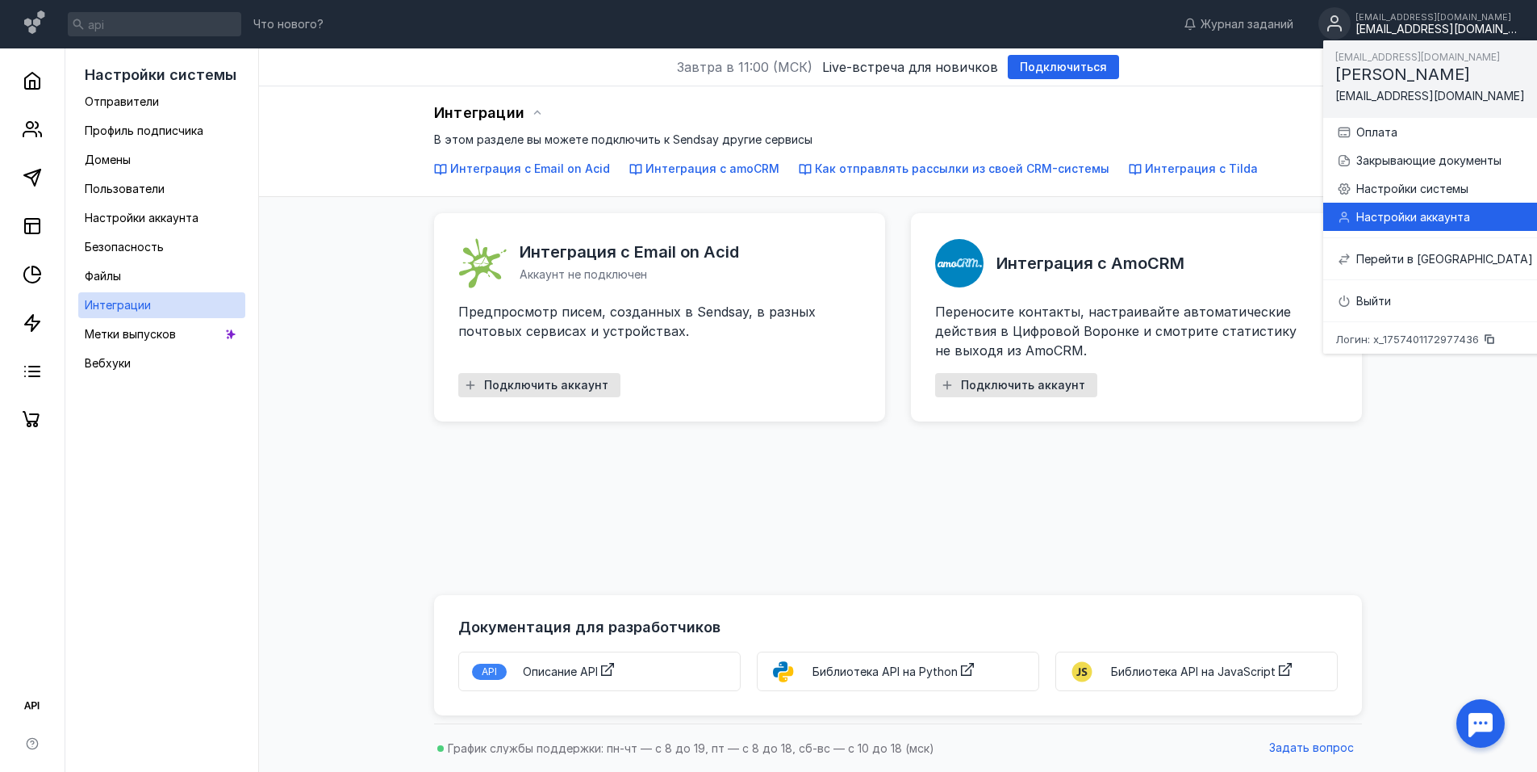
click at [1424, 221] on div "Настройки аккаунта" at bounding box center [1445, 217] width 177 height 16
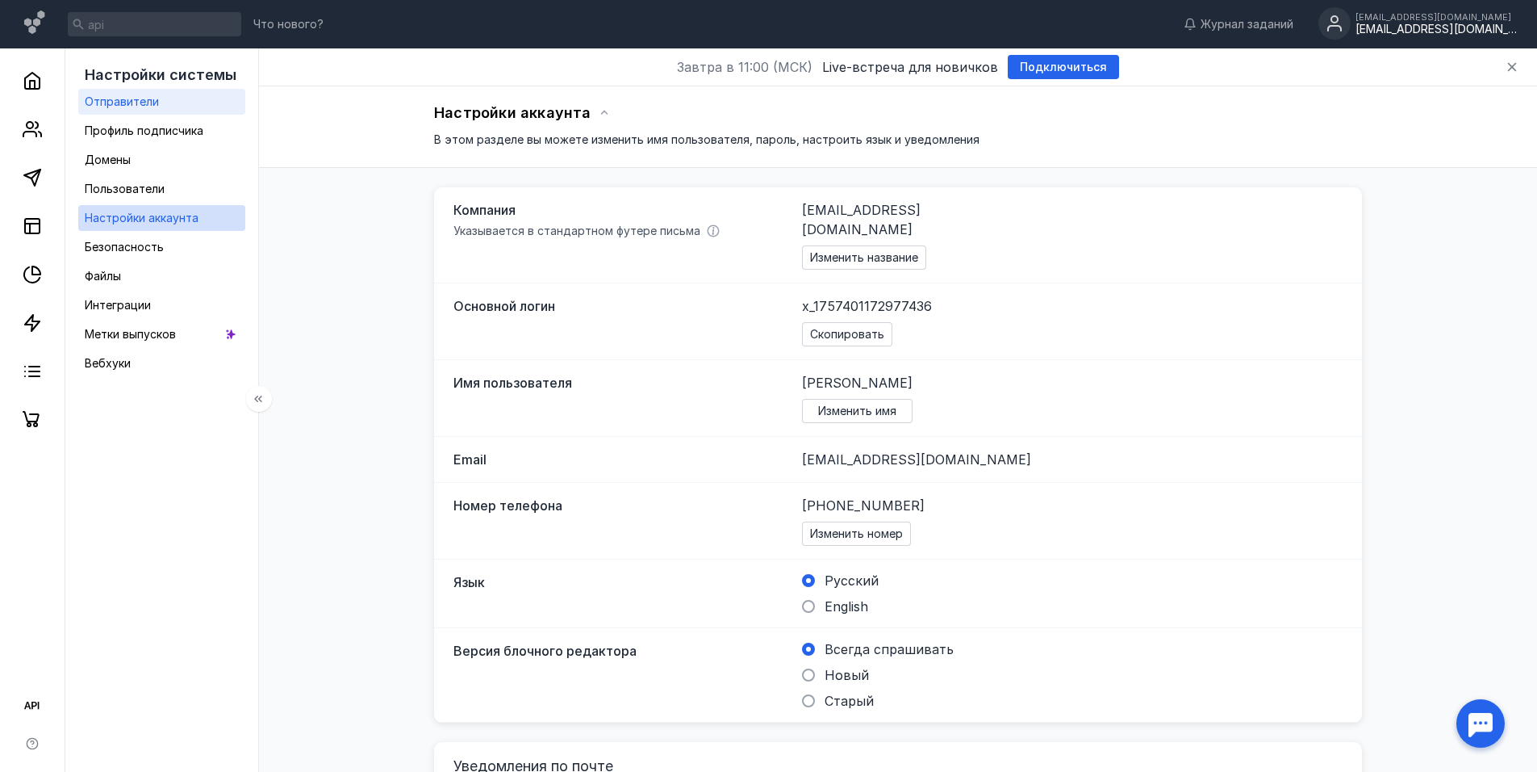
click at [150, 104] on span "Отправители" at bounding box center [122, 101] width 74 height 14
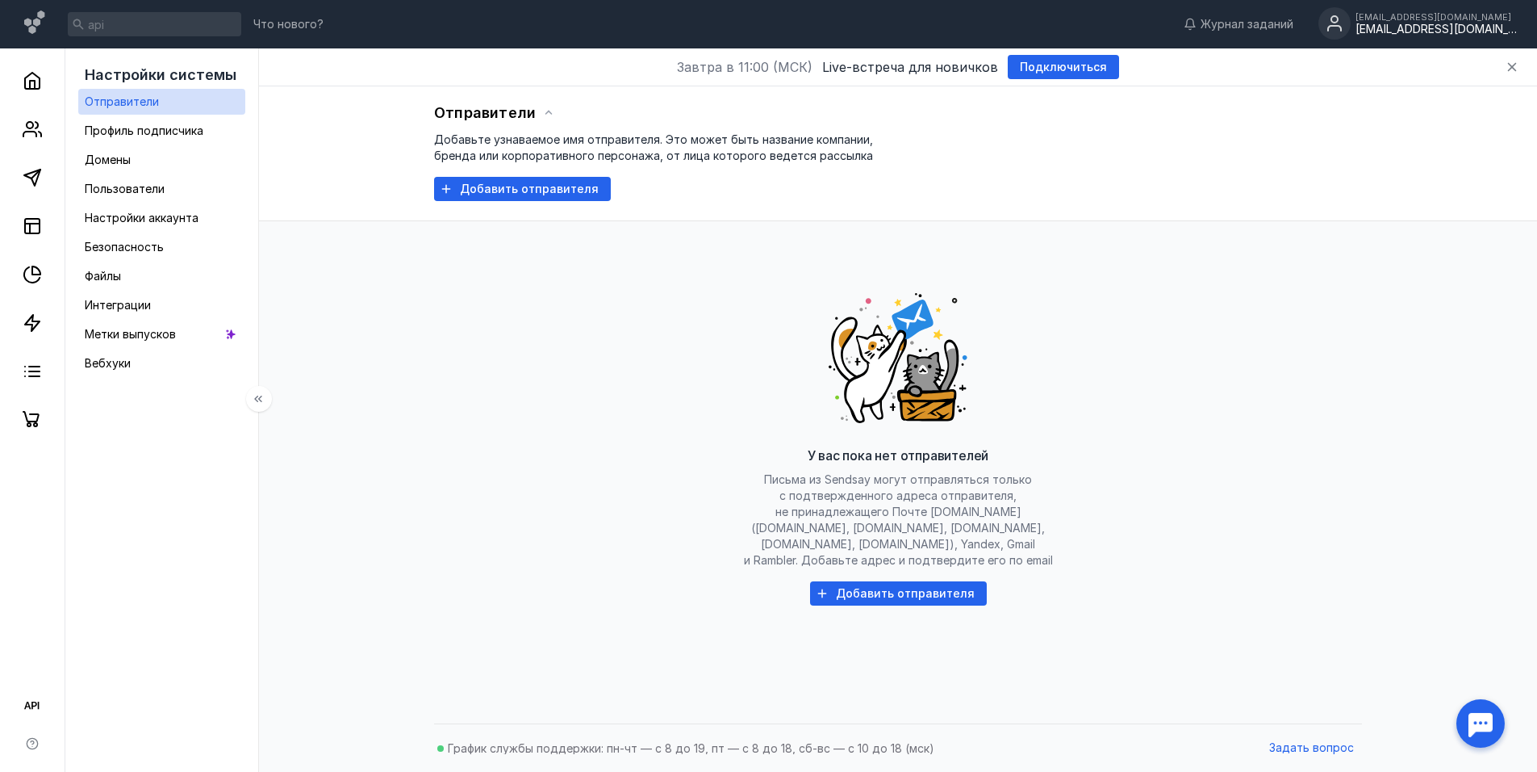
click at [152, 146] on ul "Отправители Профиль подписчика Домены Пользователи Настройки аккаунта Безопасно…" at bounding box center [161, 232] width 167 height 287
click at [169, 132] on span "Профиль подписчика" at bounding box center [144, 130] width 119 height 14
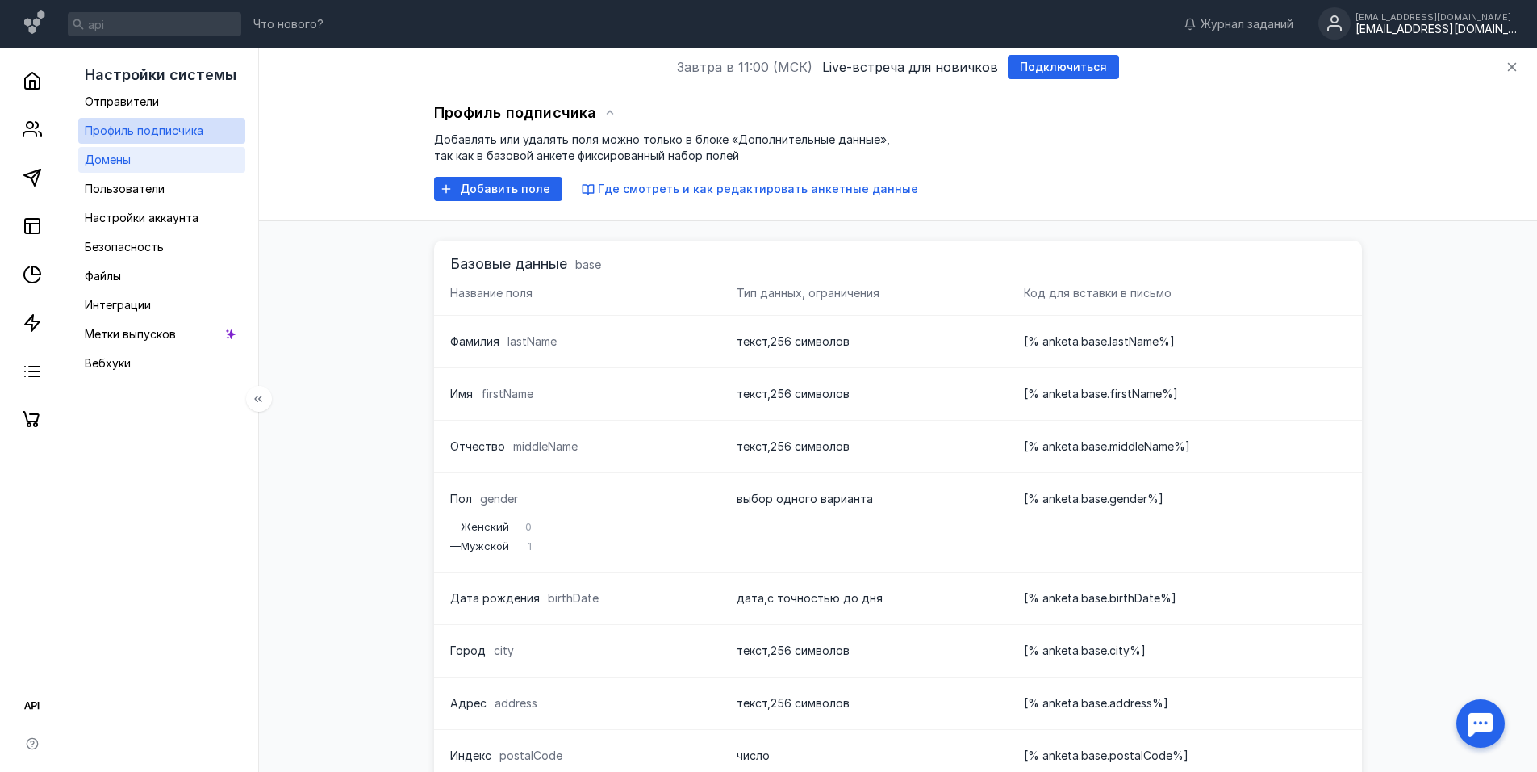
click at [136, 160] on link "Домены" at bounding box center [161, 160] width 167 height 26
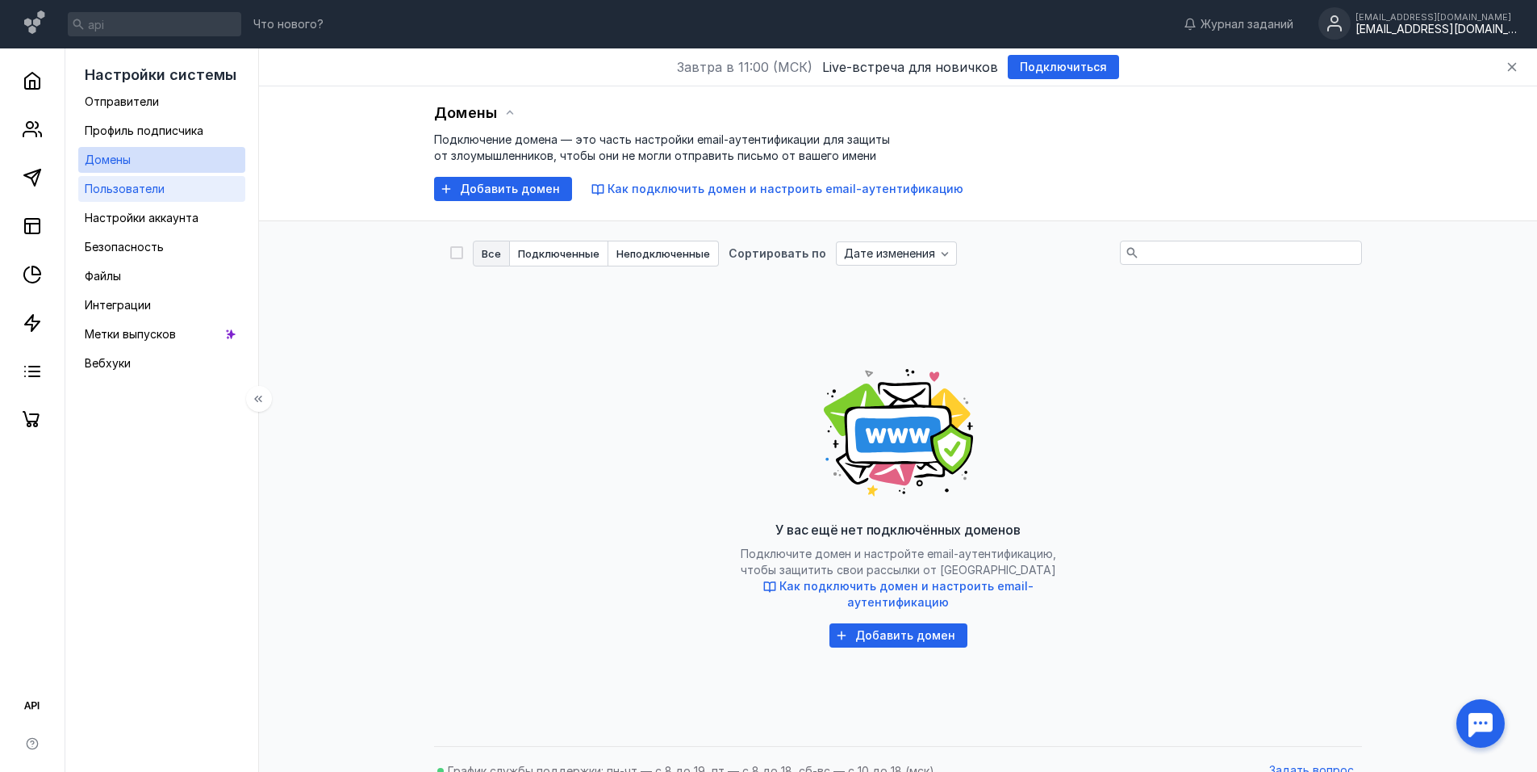
click at [152, 193] on span "Пользователи" at bounding box center [125, 189] width 80 height 14
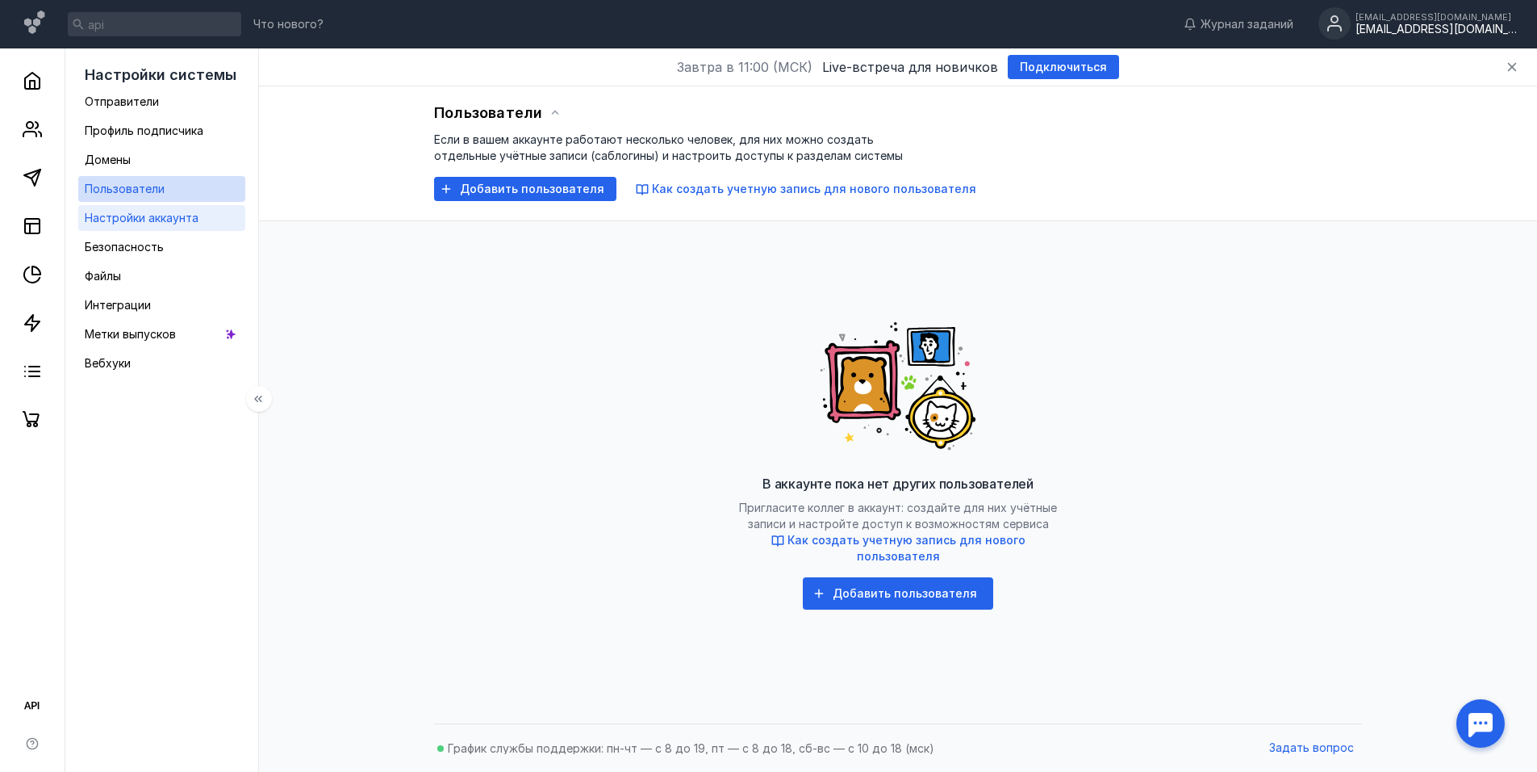
click at [149, 210] on div "Настройки аккаунта" at bounding box center [142, 217] width 114 height 19
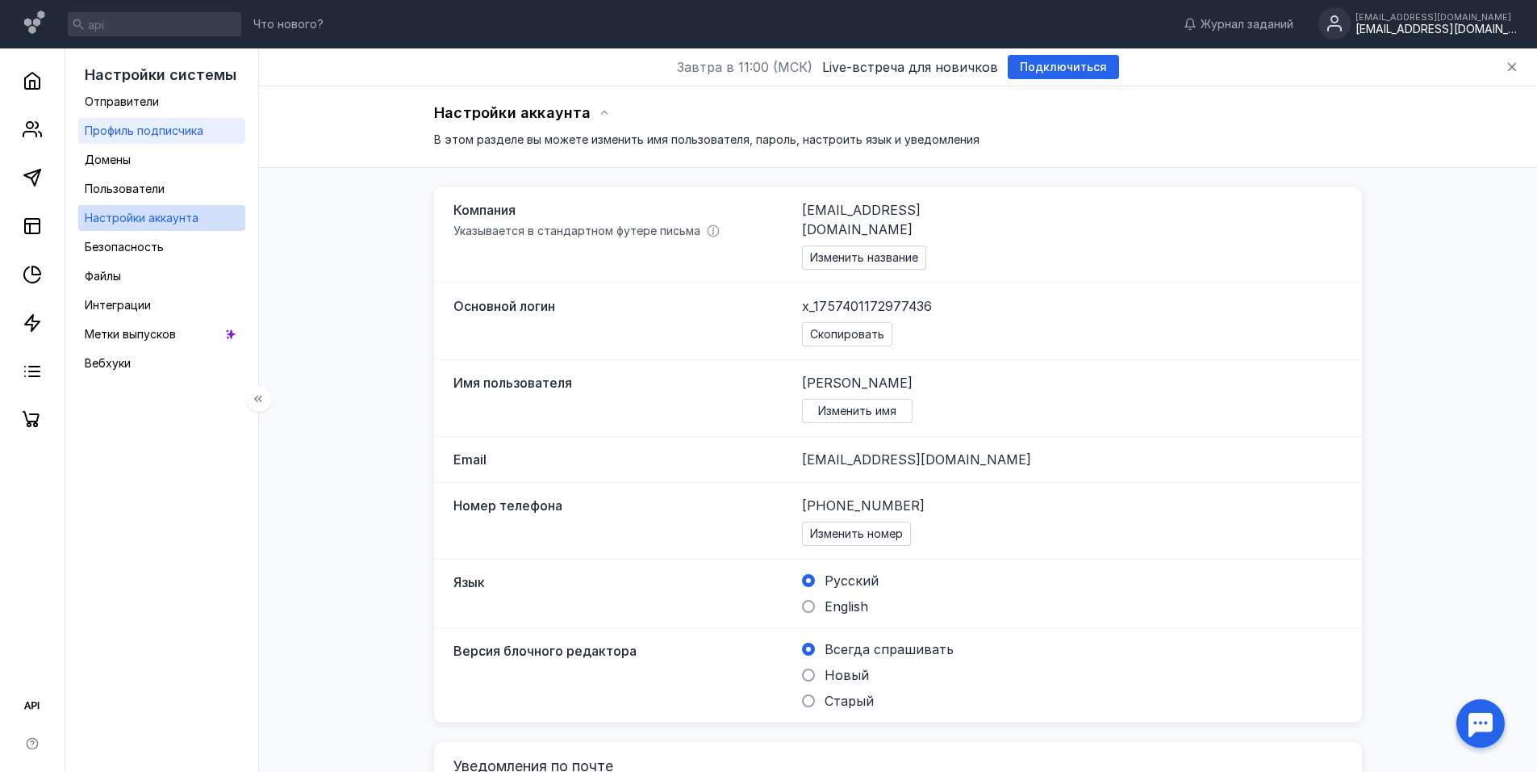
click at [161, 137] on div "Профиль подписчика" at bounding box center [144, 130] width 119 height 19
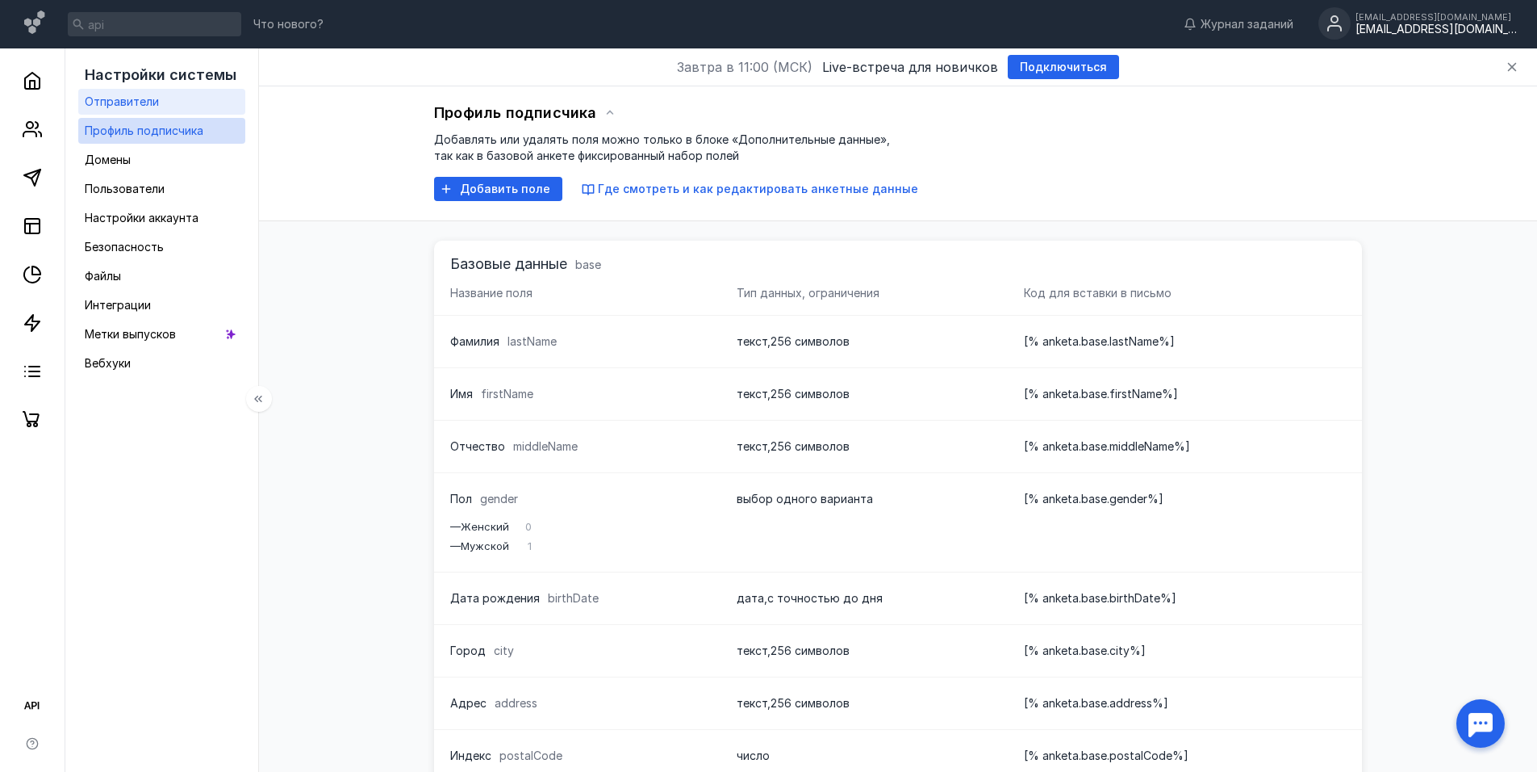
click at [165, 95] on link "Отправители" at bounding box center [161, 102] width 167 height 26
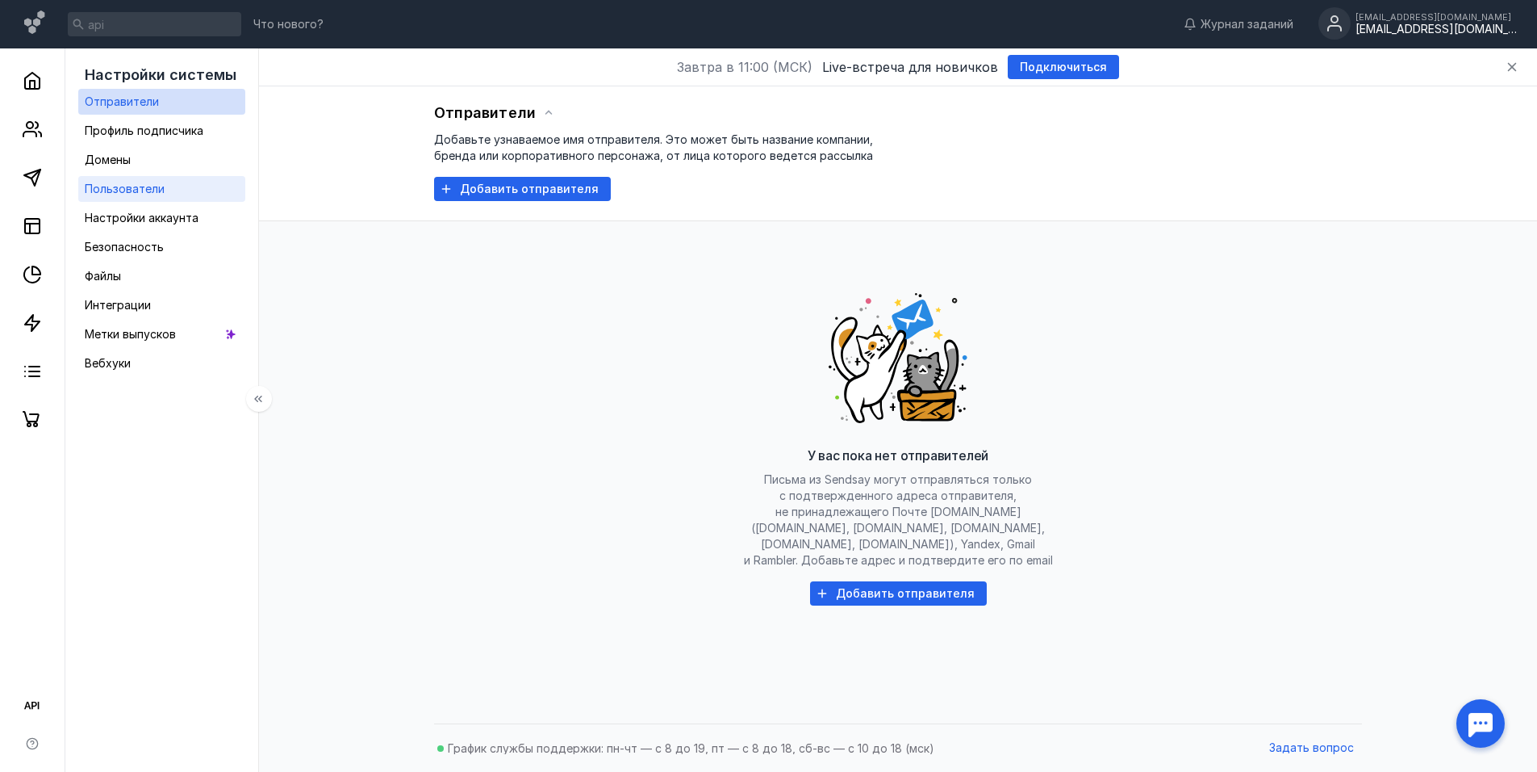
click at [145, 178] on link "Пользователи" at bounding box center [161, 189] width 167 height 26
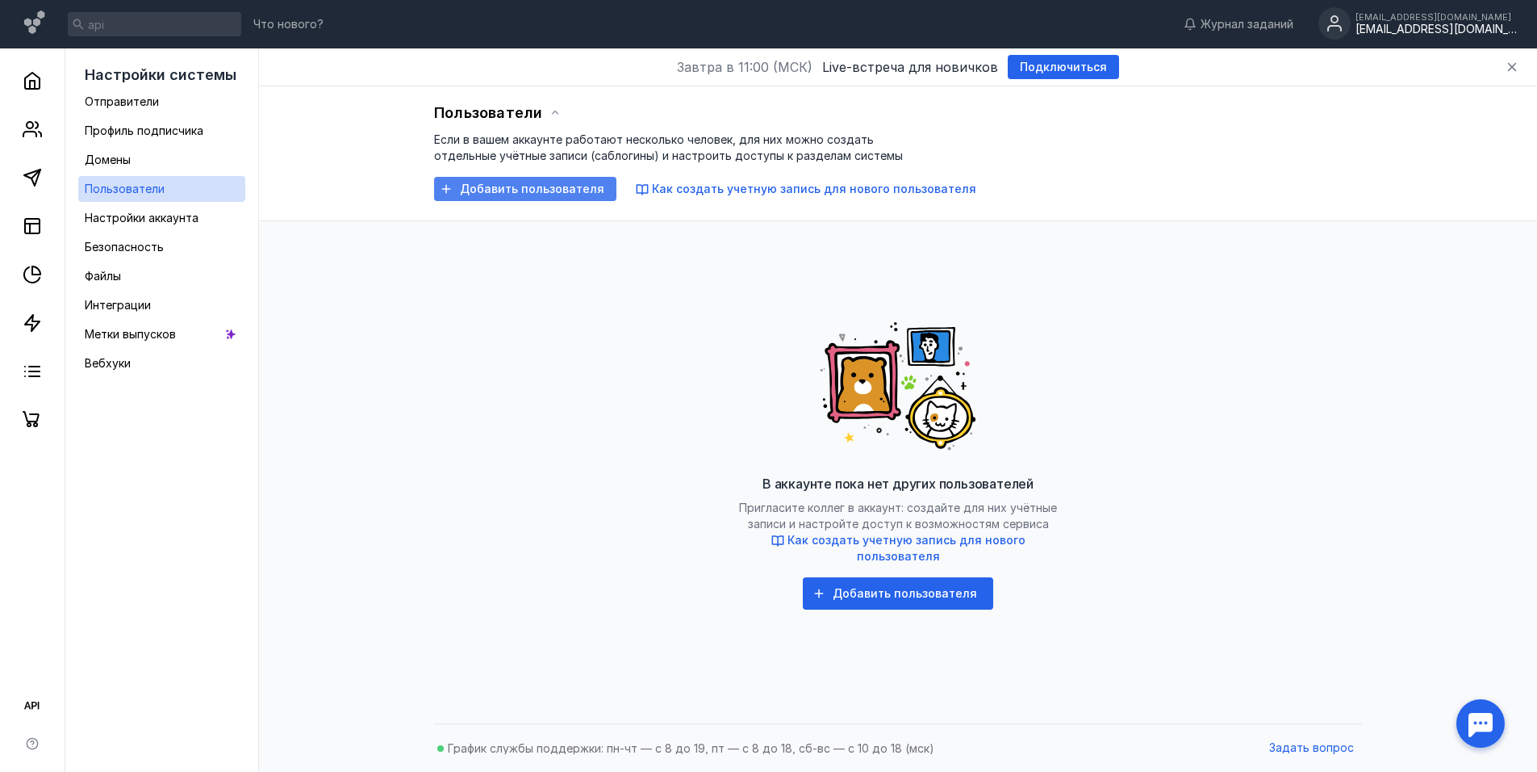
click at [550, 187] on span "Добавить пользователя" at bounding box center [532, 189] width 144 height 14
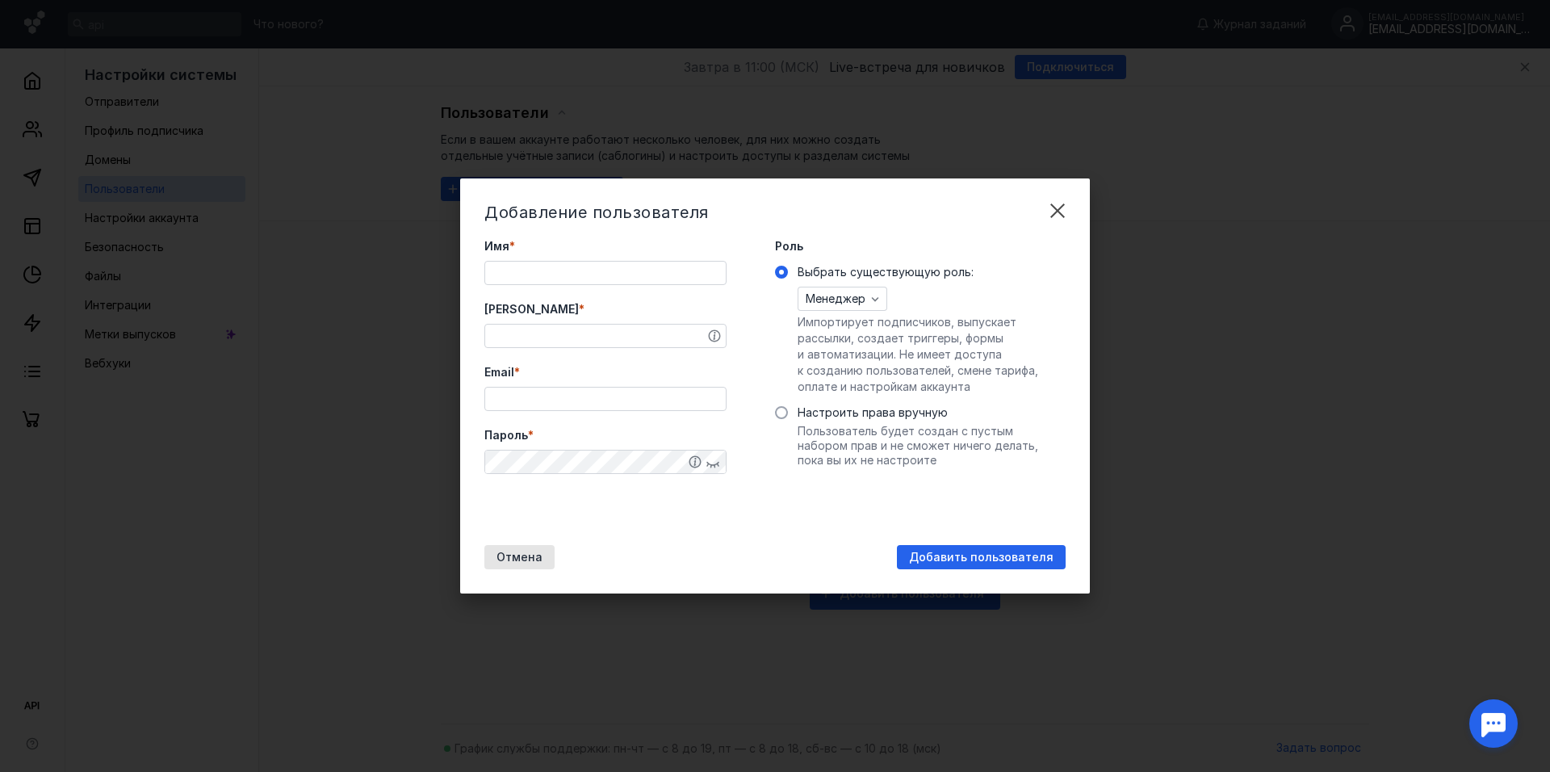
click at [600, 279] on input "Имя *" at bounding box center [605, 272] width 241 height 23
click at [612, 256] on div "Имя * Необходимо заполнить поле" at bounding box center [605, 271] width 242 height 67
click at [779, 517] on div "Роль Выбрать существующую роль: Менеджер Импортирует подписчиков, выпускает рас…" at bounding box center [920, 383] width 291 height 291
click at [641, 290] on div "Необходимо заполнить поле" at bounding box center [605, 297] width 242 height 16
click at [634, 266] on input "Имя *" at bounding box center [605, 272] width 241 height 23
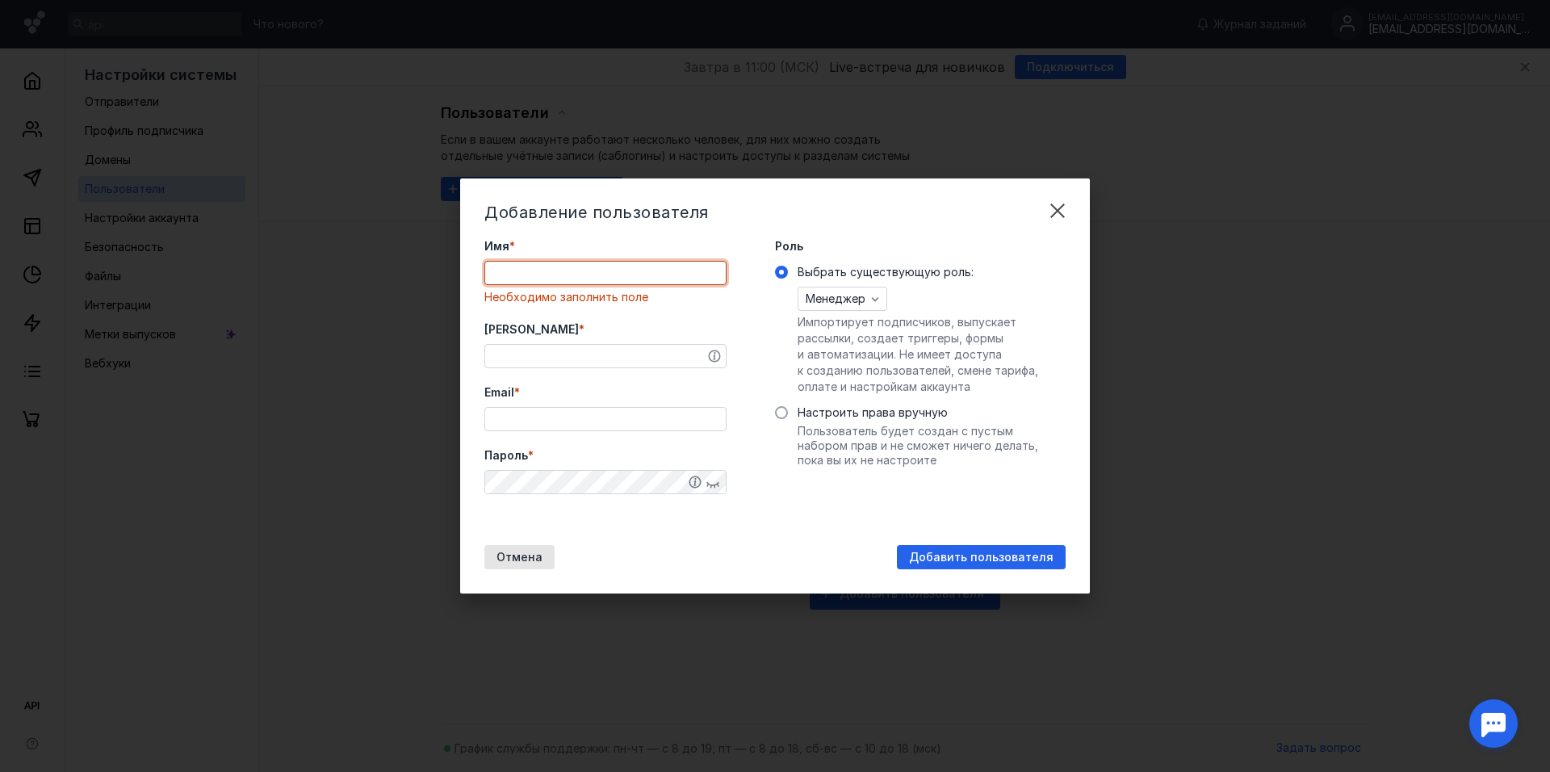
type input "[PERSON_NAME]"
type input "[EMAIL_ADDRESS][DOMAIN_NAME]"
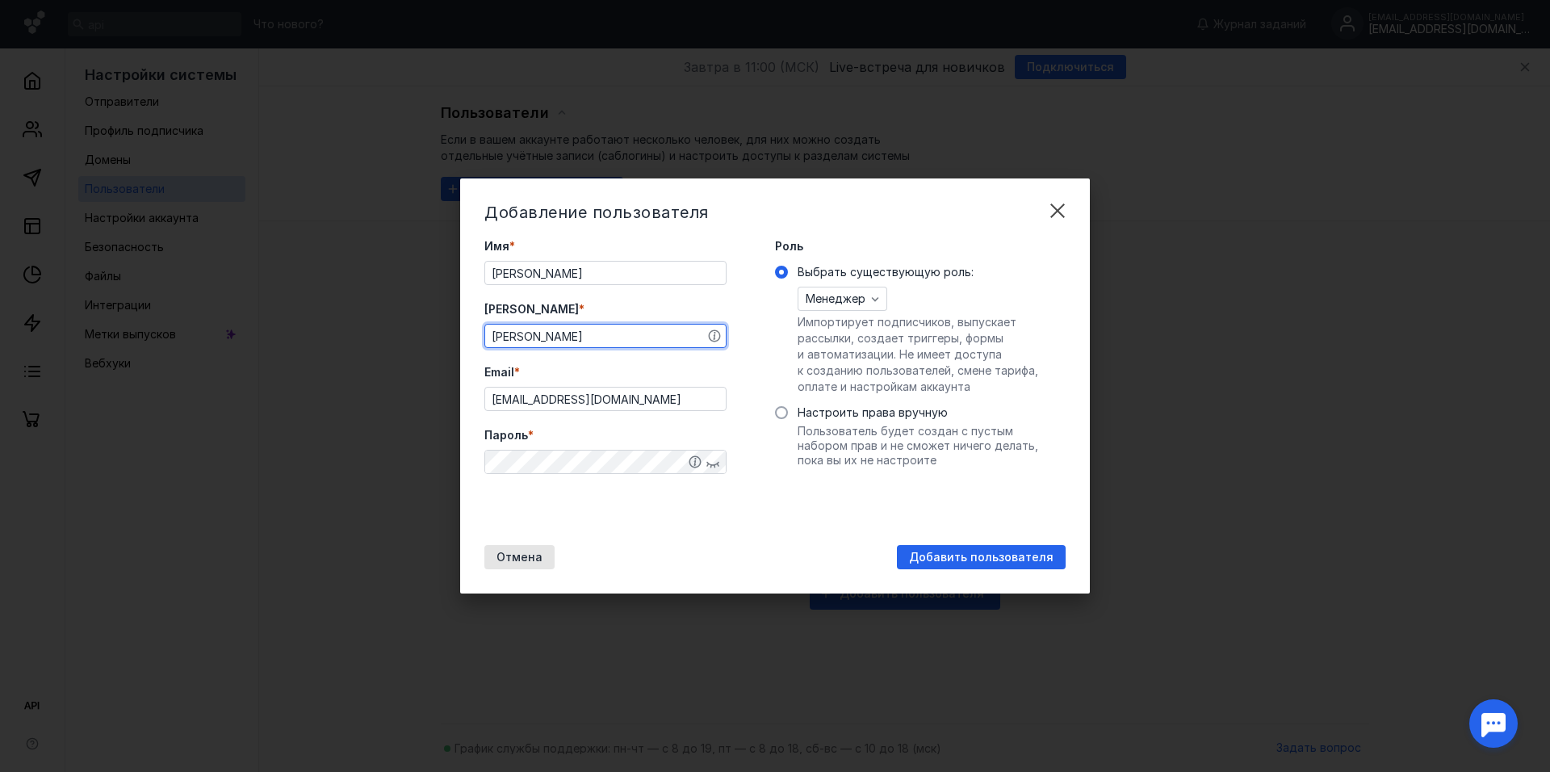
drag, startPoint x: 554, startPoint y: 333, endPoint x: 429, endPoint y: 330, distance: 125.1
click at [429, 330] on div "Добавление пользователя Имя * [PERSON_NAME] * [PERSON_NAME] Email * [EMAIL_ADDR…" at bounding box center [775, 386] width 1550 height 772
click at [611, 329] on input "dar" at bounding box center [605, 335] width 241 height 23
click at [607, 457] on div "Пароль *" at bounding box center [605, 450] width 242 height 47
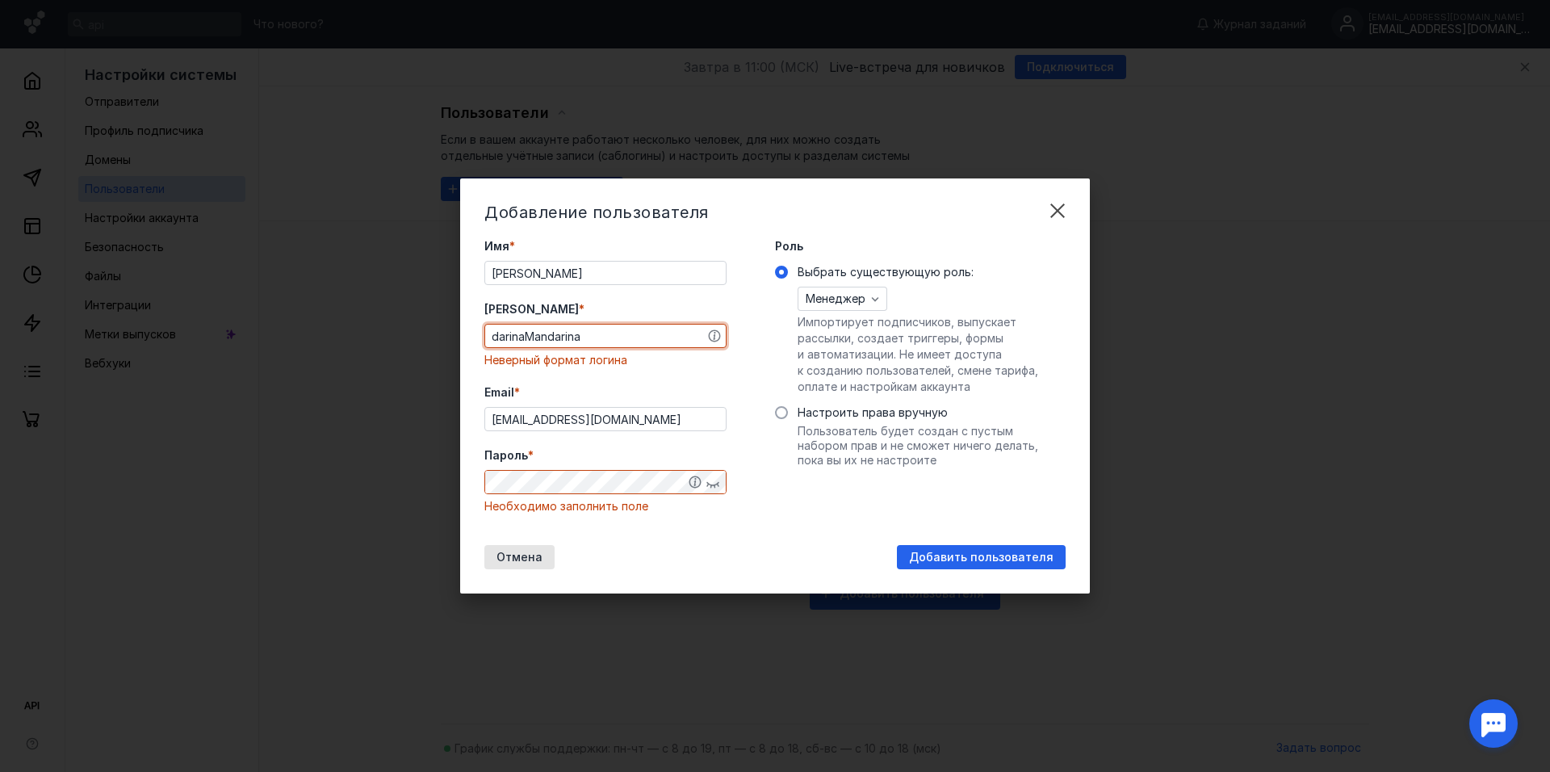
click at [633, 334] on input "darinaMandarina" at bounding box center [605, 335] width 241 height 23
click at [724, 343] on div at bounding box center [715, 335] width 21 height 23
click at [722, 336] on div at bounding box center [726, 336] width 8 height 8
click at [719, 333] on icon at bounding box center [715, 336] width 12 height 12
click at [717, 333] on icon at bounding box center [714, 335] width 13 height 13
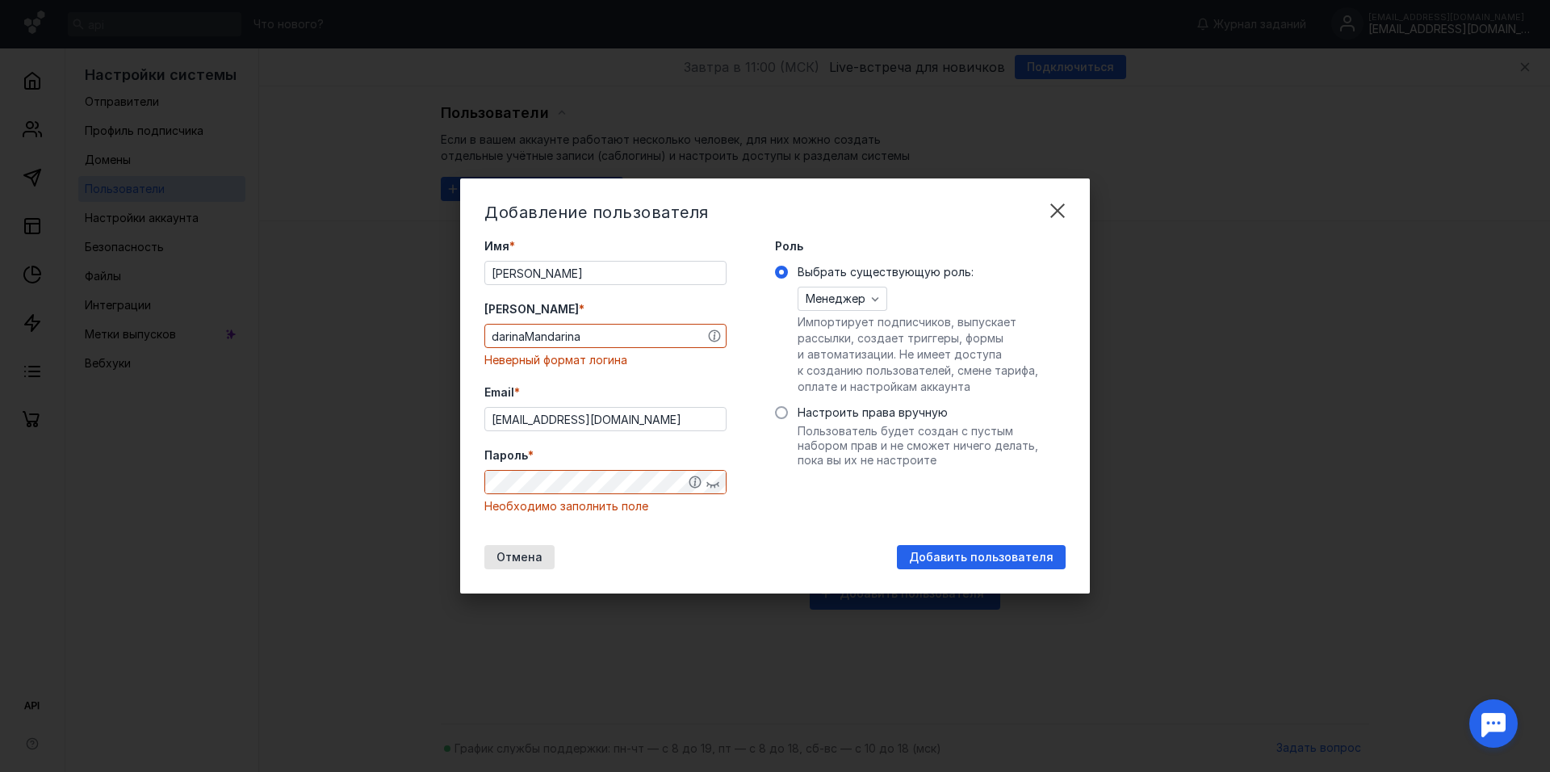
click at [715, 336] on icon at bounding box center [714, 336] width 2 height 8
click at [718, 362] on div "Неверный формат логина" at bounding box center [605, 360] width 242 height 16
click at [715, 330] on icon at bounding box center [715, 336] width 12 height 12
click at [538, 325] on input "darinaMandarina" at bounding box center [605, 335] width 241 height 23
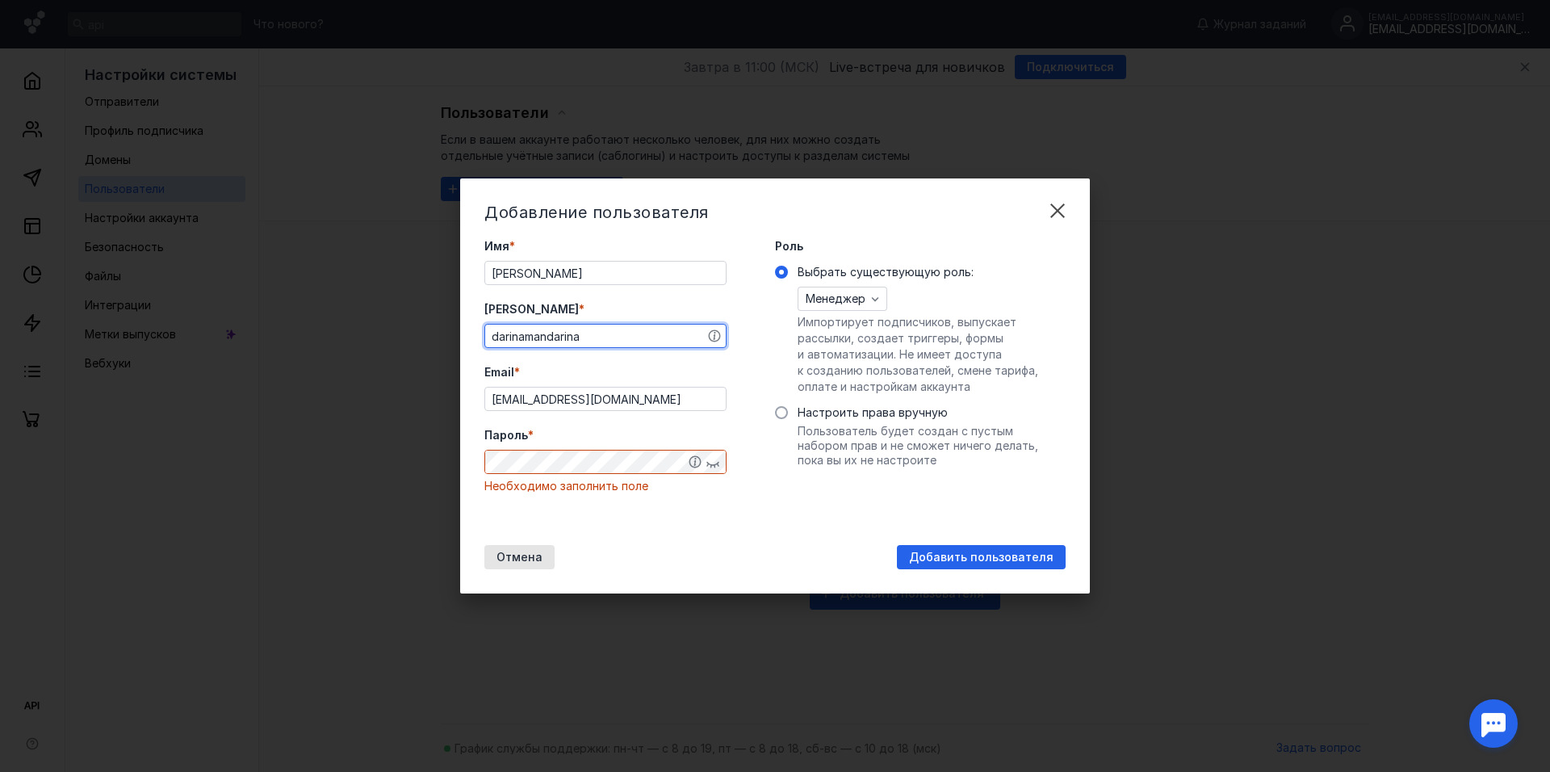
type input "darinamandarina"
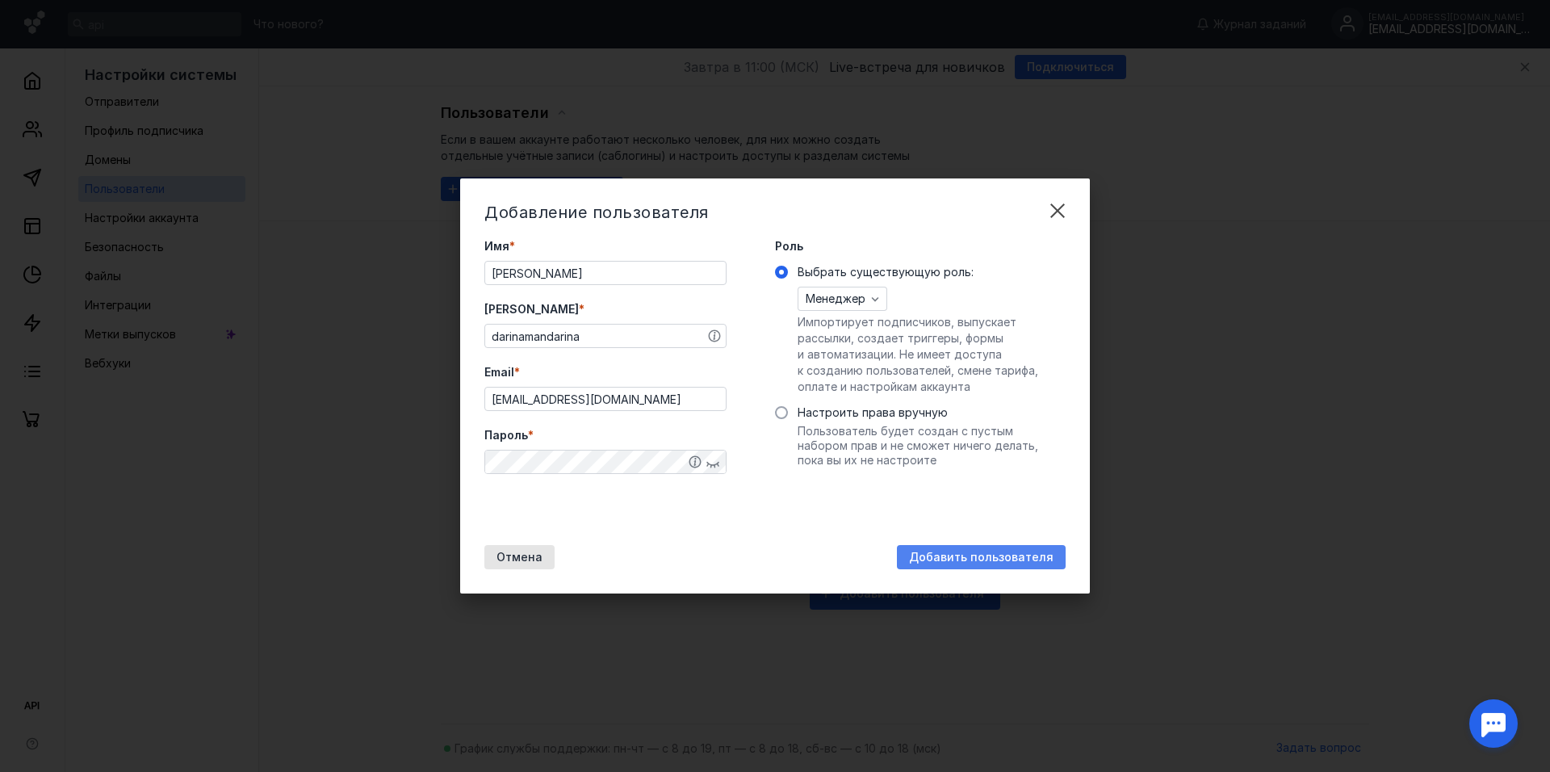
click at [993, 550] on span "Добавить пользователя" at bounding box center [981, 557] width 144 height 14
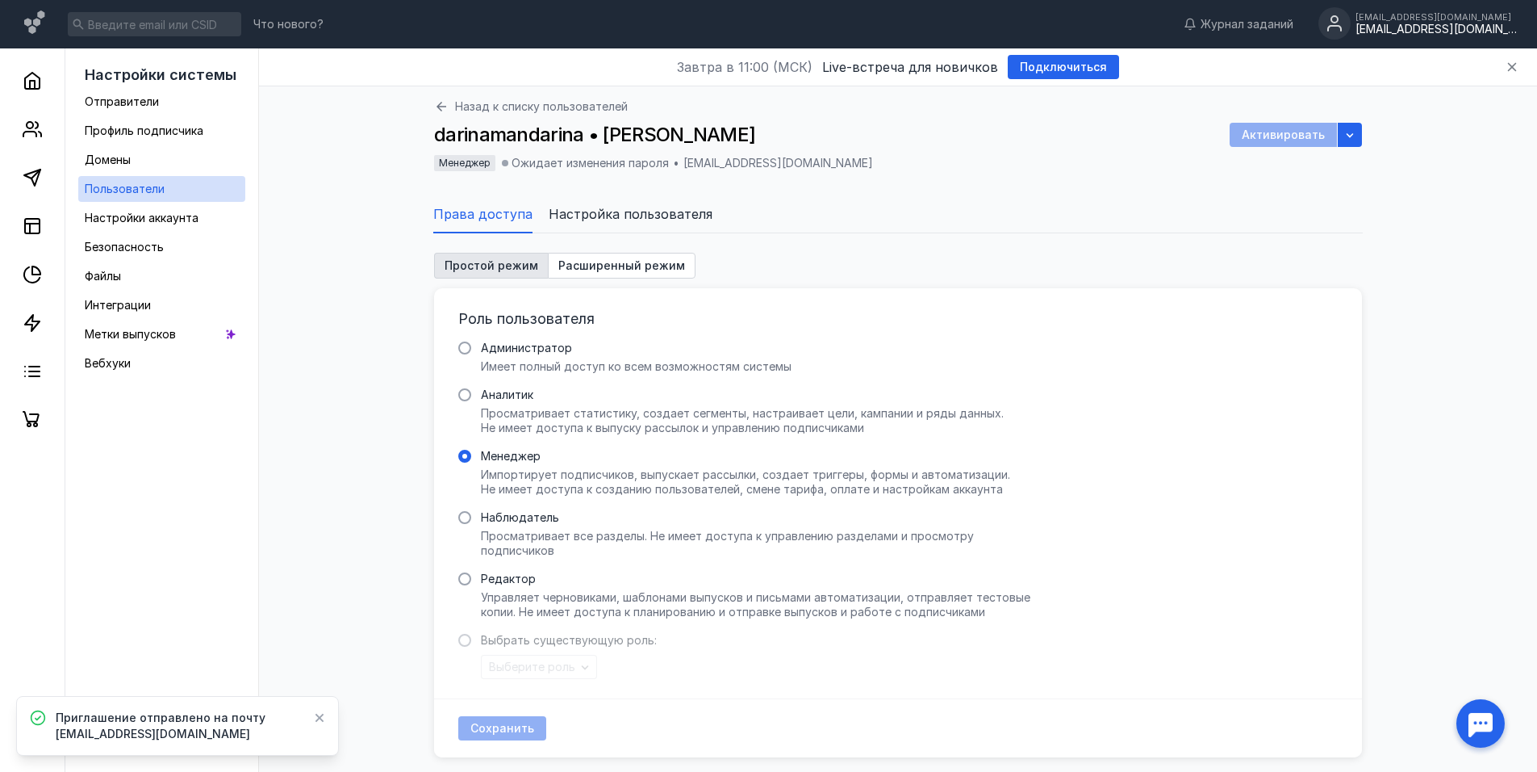
click at [631, 220] on span "Настройка пользователя" at bounding box center [631, 213] width 164 height 19
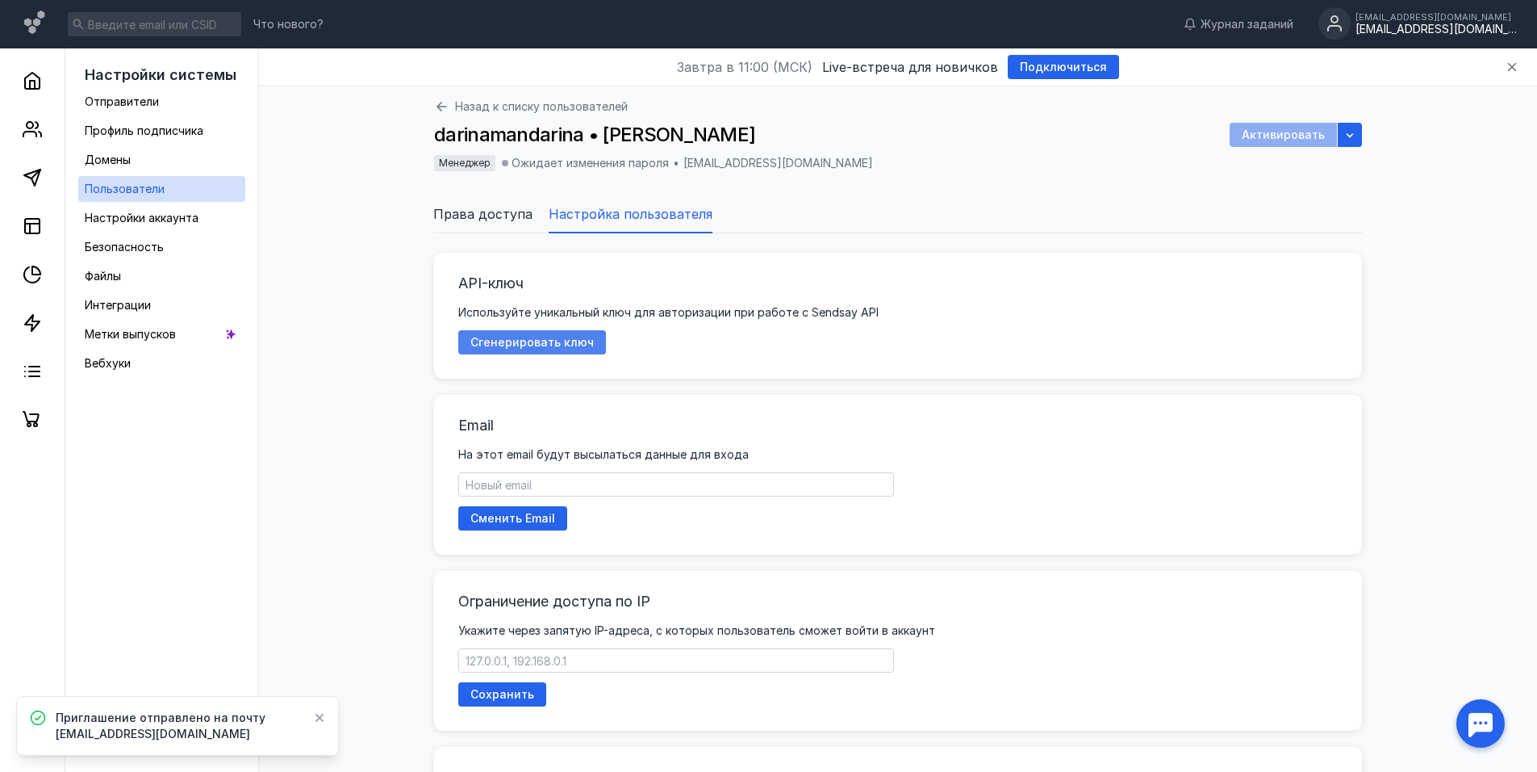
click at [542, 333] on div "Сгенерировать ключ" at bounding box center [532, 342] width 148 height 24
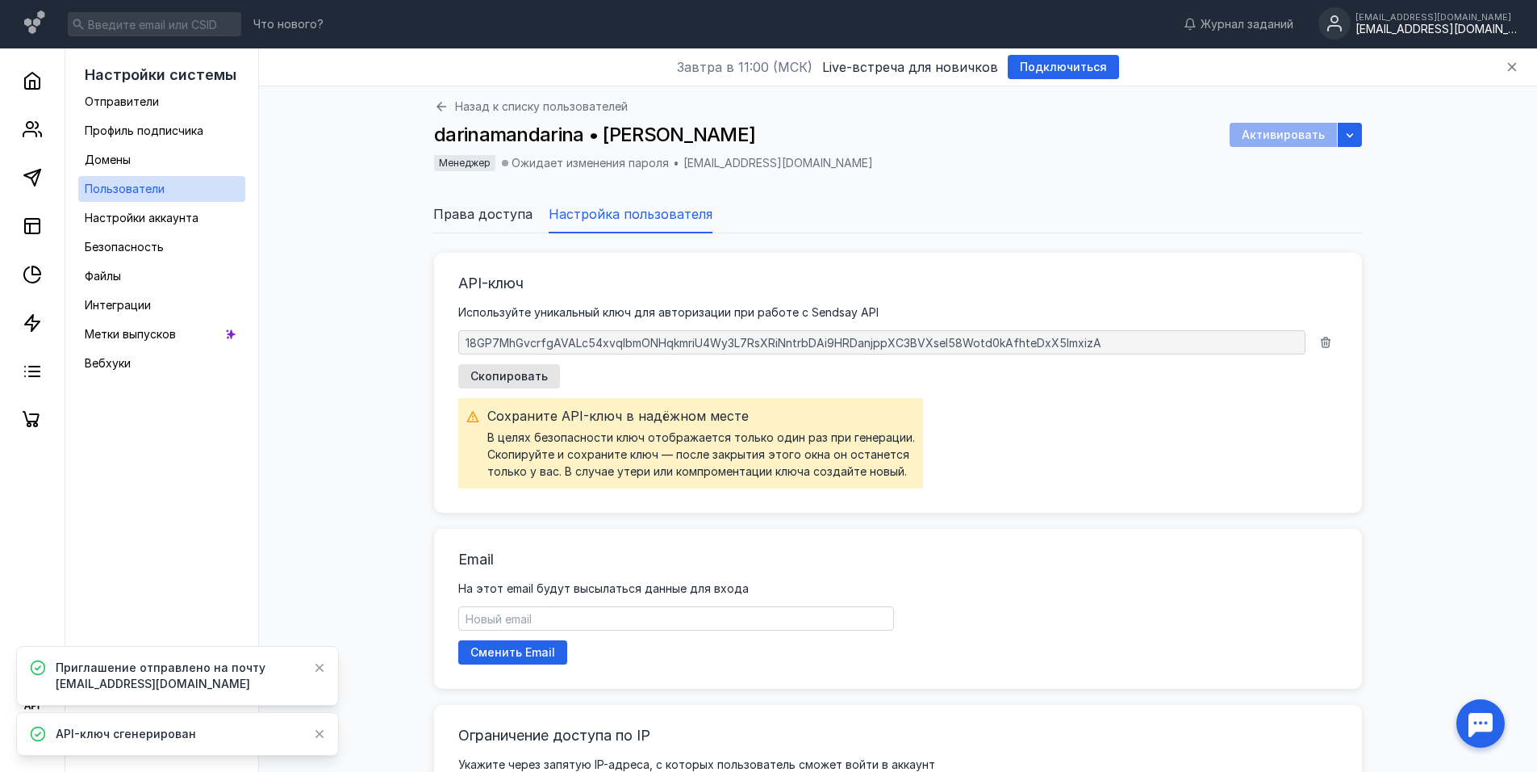
click at [383, 332] on div "Назад к списку пользователей darinamandarina • Darina Mandarina Активировать Ме…" at bounding box center [898, 668] width 1246 height 1165
